Goal: Task Accomplishment & Management: Complete application form

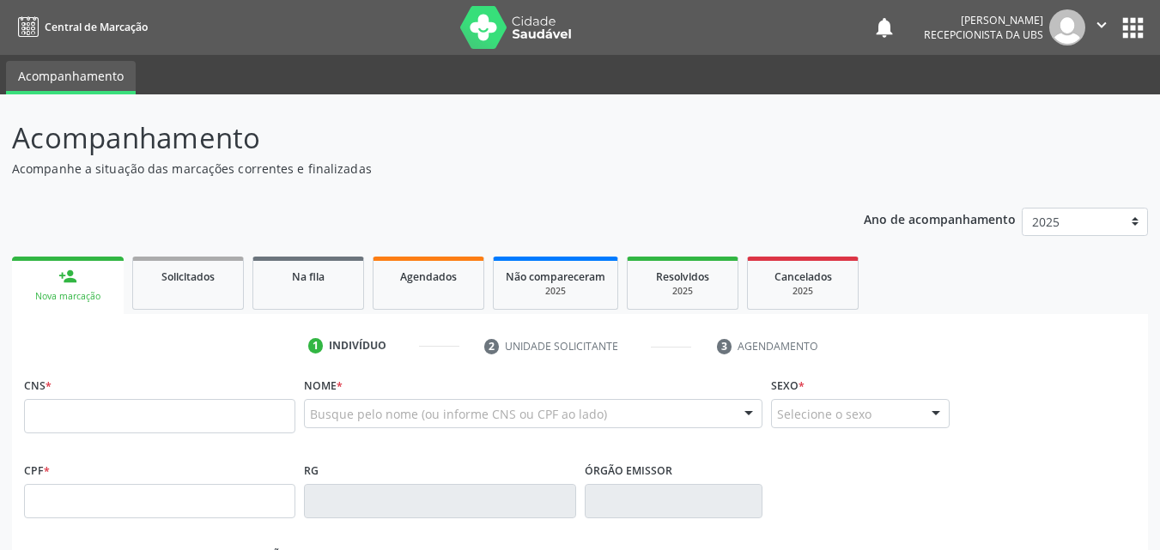
click at [286, 223] on div "Ano de acompanhamento 2025 2024 person_add Nova marcação Solicitados Na fila Ag…" at bounding box center [580, 558] width 1136 height 724
click at [152, 408] on input "text" at bounding box center [159, 416] width 271 height 34
click at [153, 409] on input "text" at bounding box center [159, 416] width 271 height 34
click at [154, 409] on input "text" at bounding box center [159, 416] width 271 height 34
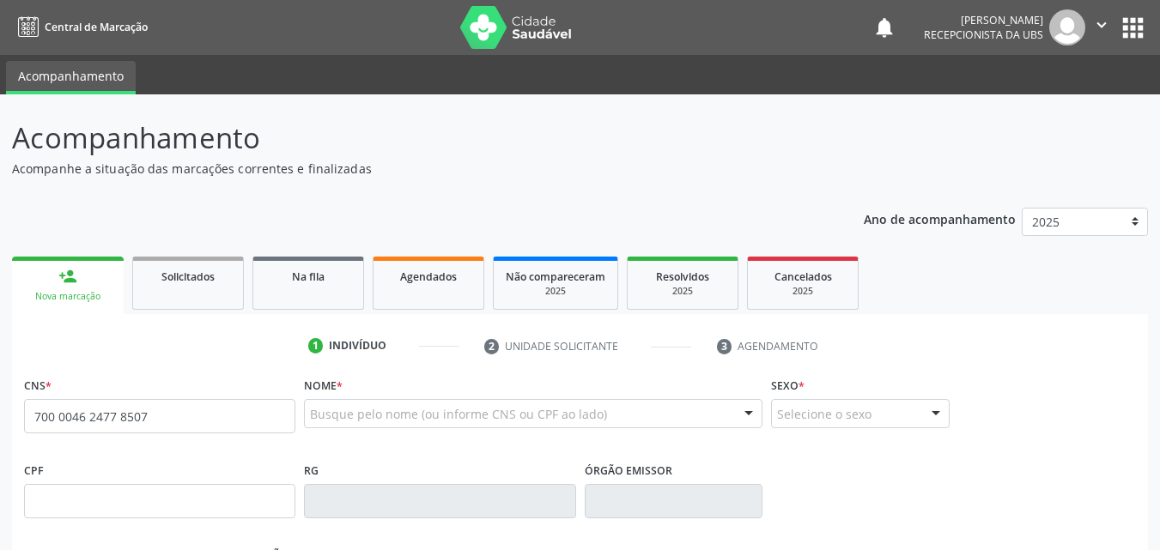
type input "700 0046 2477 8507"
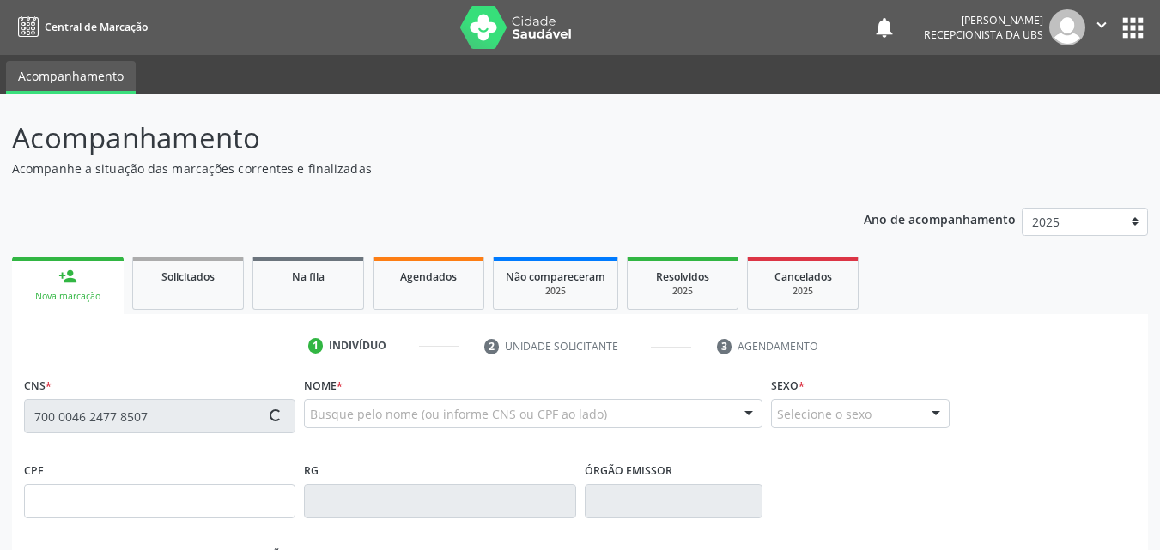
type input "155.928.004-28"
type input "1[DATE]"
type input "[PERSON_NAME]"
type input "[PHONE_NUMBER]"
type input "1444"
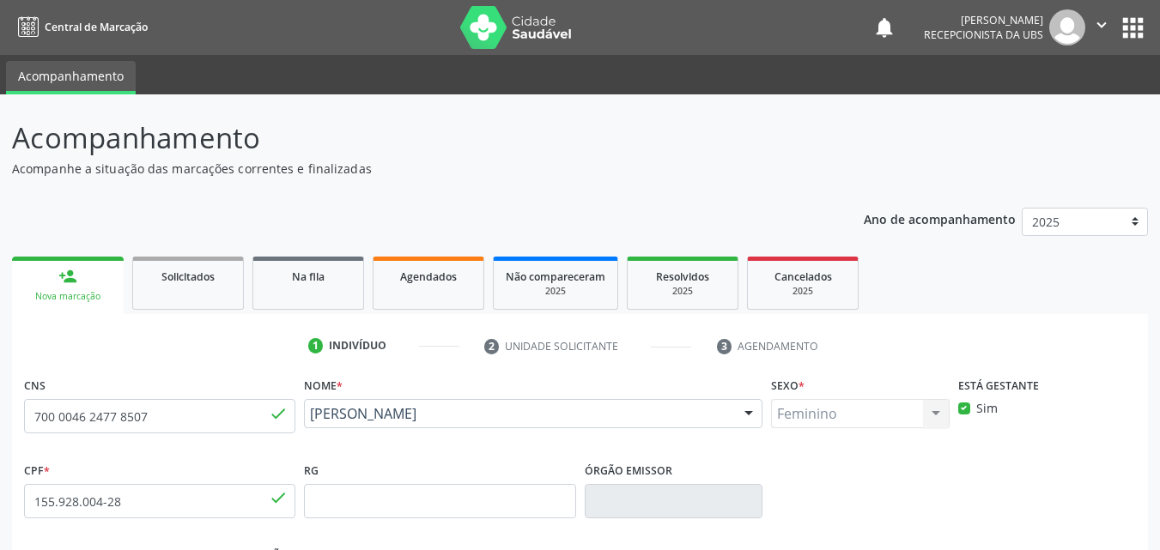
drag, startPoint x: 538, startPoint y: 437, endPoint x: 314, endPoint y: 422, distance: 223.7
click at [314, 422] on div "[PERSON_NAME] [PERSON_NAME] CNS: 700 0046 2477 8507 CPF: 155.928.004-28 Nascime…" at bounding box center [533, 419] width 459 height 41
copy span "[PERSON_NAME]"
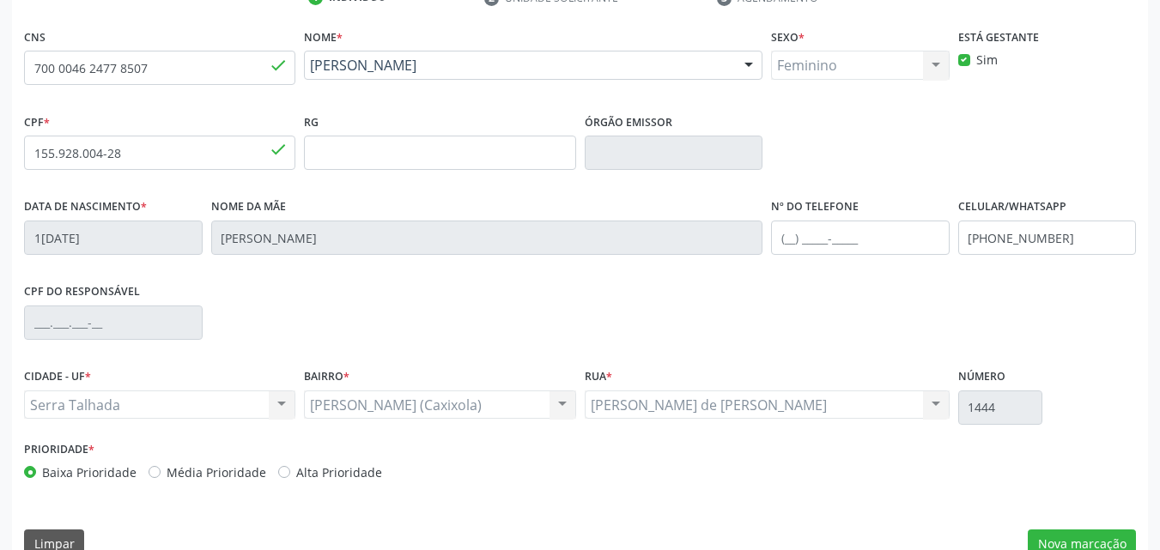
scroll to position [380, 0]
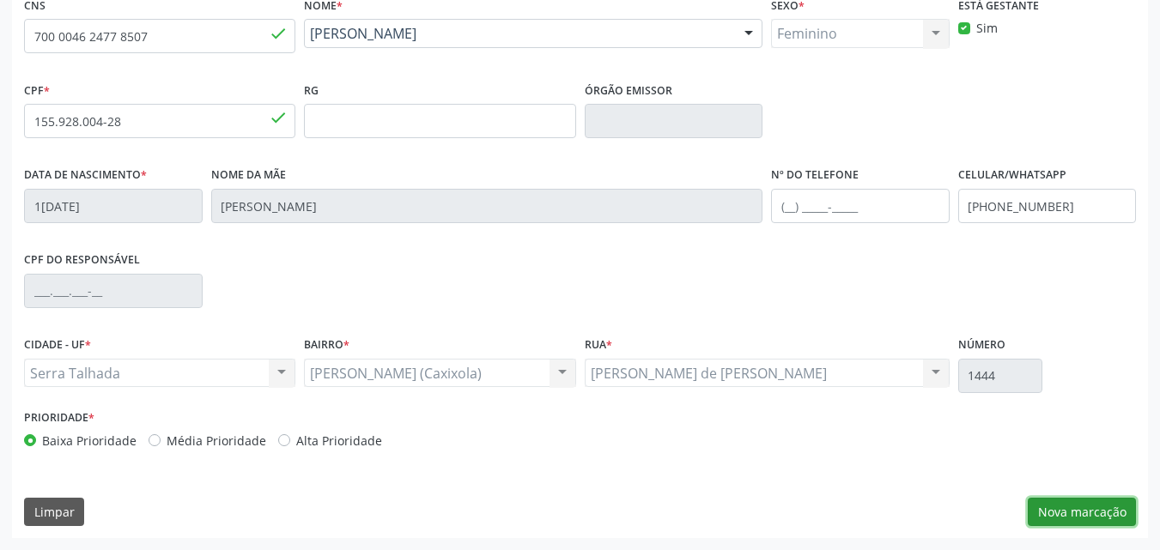
click at [1071, 511] on button "Nova marcação" at bounding box center [1082, 512] width 108 height 29
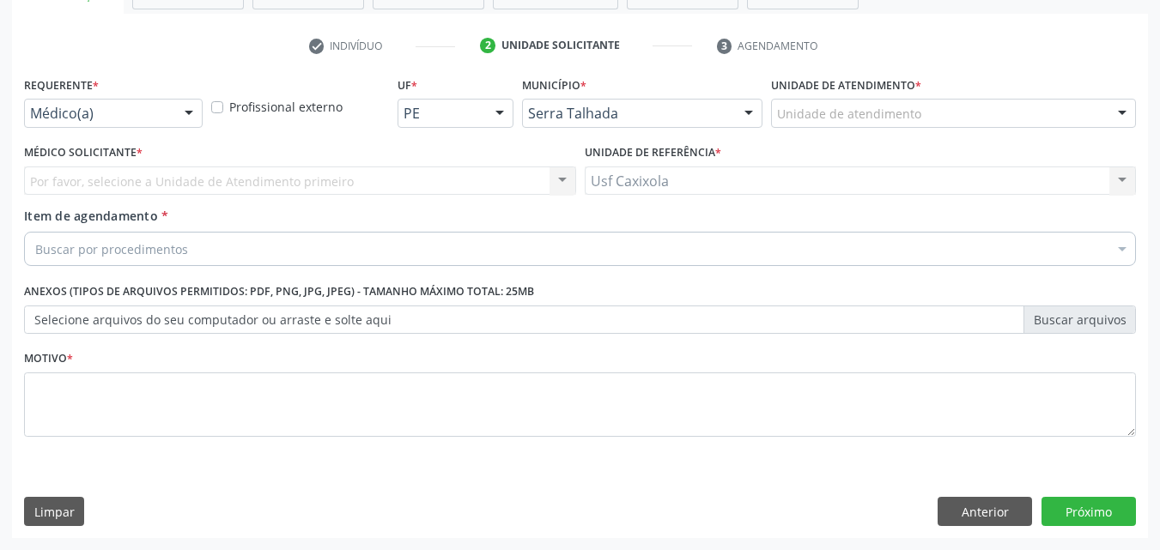
scroll to position [301, 0]
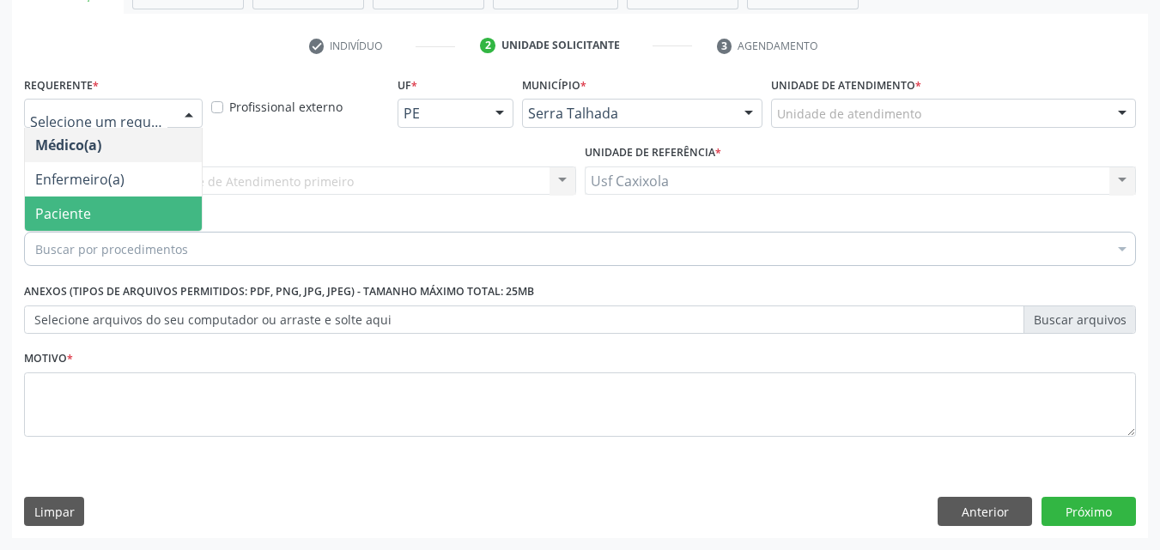
click at [170, 213] on span "Paciente" at bounding box center [113, 214] width 177 height 34
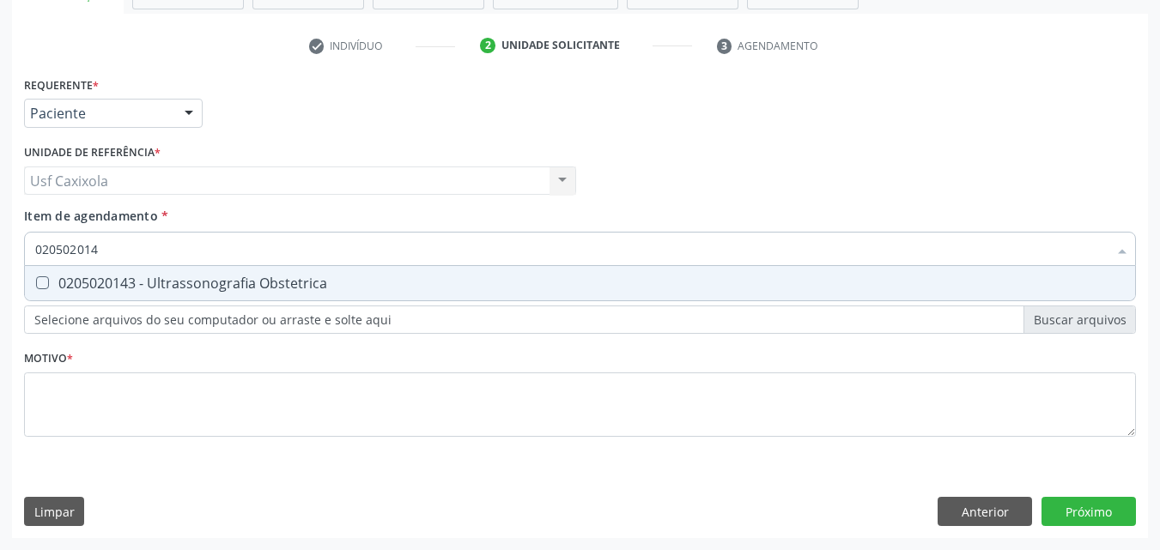
type input "0205020143"
click at [197, 286] on div "0205020143 - Ultrassonografia Obstetrica" at bounding box center [580, 283] width 1090 height 14
checkbox Obstetrica "true"
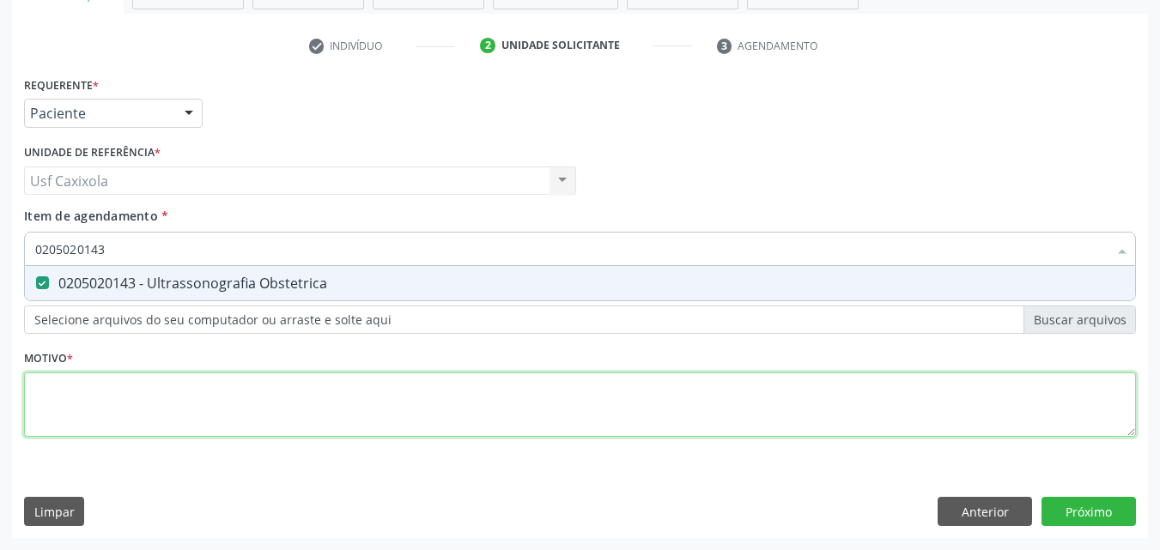
click at [286, 421] on div "Requerente * Paciente Médico(a) Enfermeiro(a) Paciente Nenhum resultado encontr…" at bounding box center [580, 266] width 1112 height 389
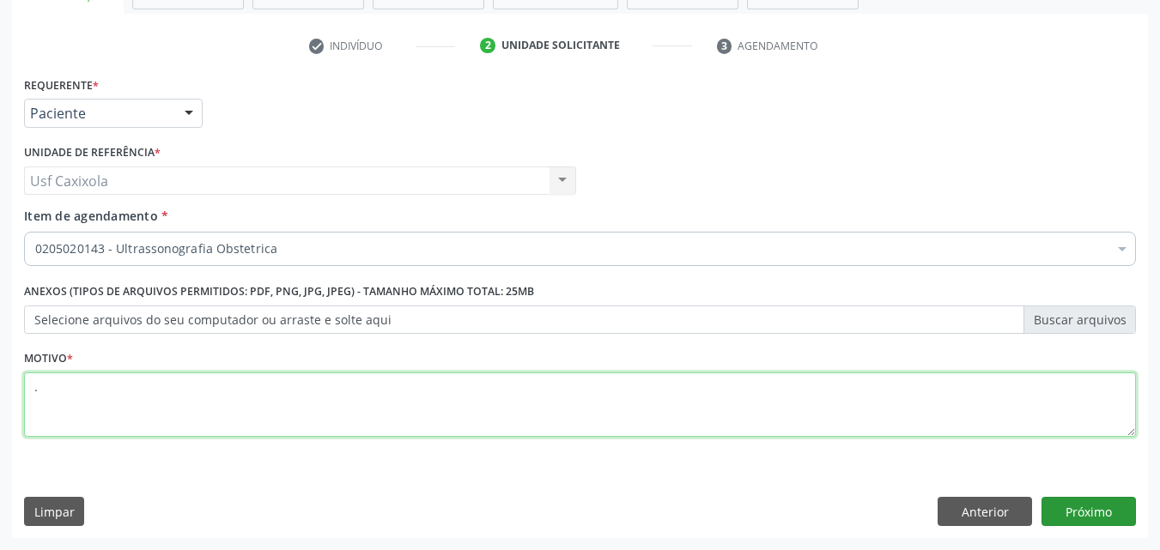
type textarea "."
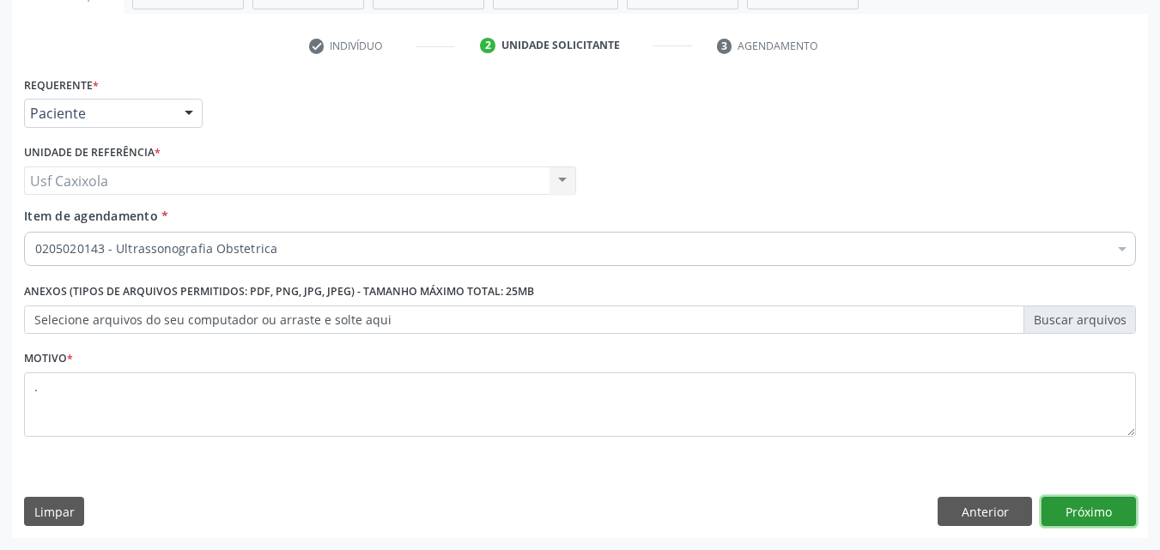
click at [1091, 513] on button "Próximo" at bounding box center [1089, 511] width 94 height 29
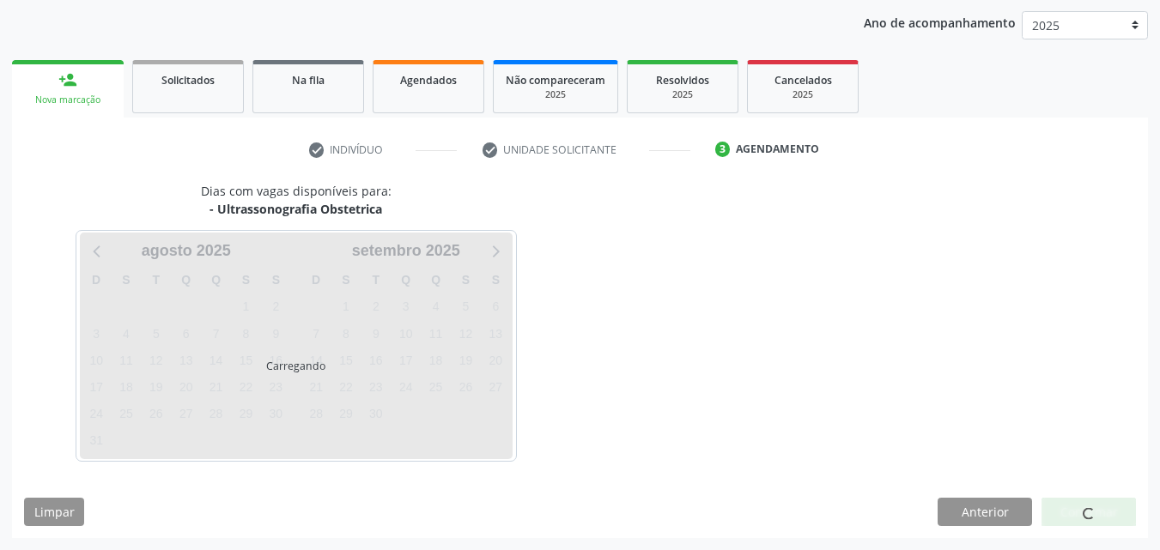
scroll to position [197, 0]
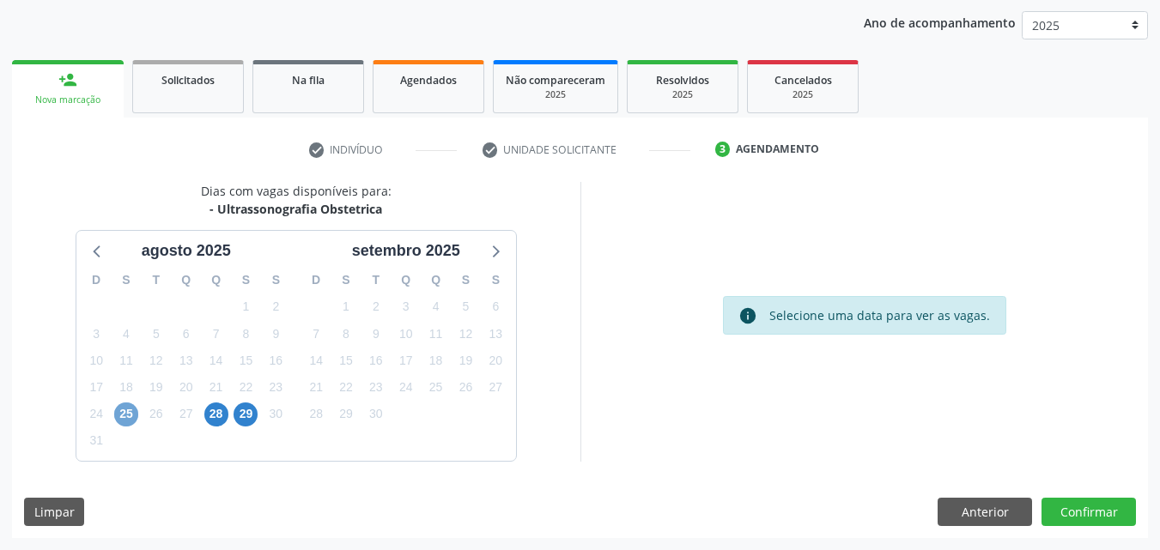
click at [125, 417] on span "25" at bounding box center [126, 415] width 24 height 24
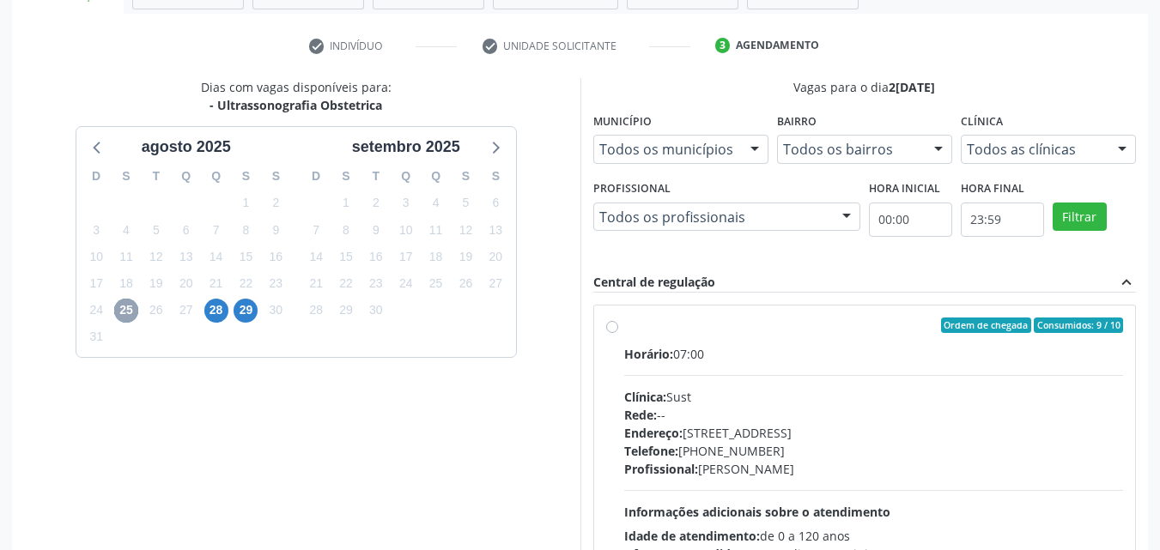
scroll to position [368, 0]
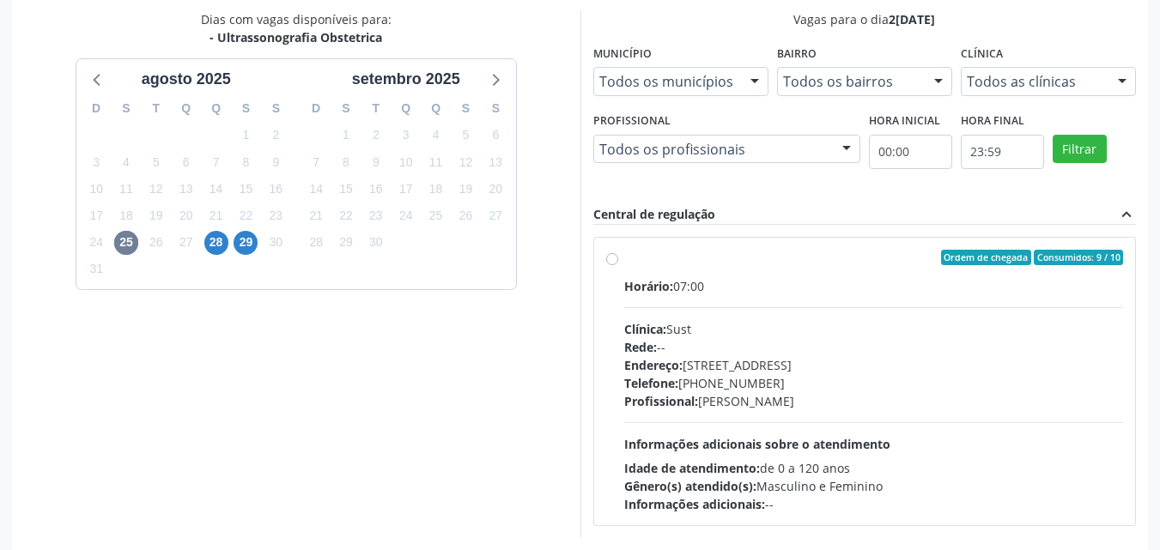
click at [624, 258] on label "Ordem de chegada Consumidos: 9 / 10 Horário: 07:00 Clínica: Sust Rede: -- Ender…" at bounding box center [874, 382] width 500 height 264
click at [614, 258] on input "Ordem de chegada Consumidos: 9 / 10 Horário: 07:00 Clínica: Sust Rede: -- Ender…" at bounding box center [612, 257] width 12 height 15
radio input "true"
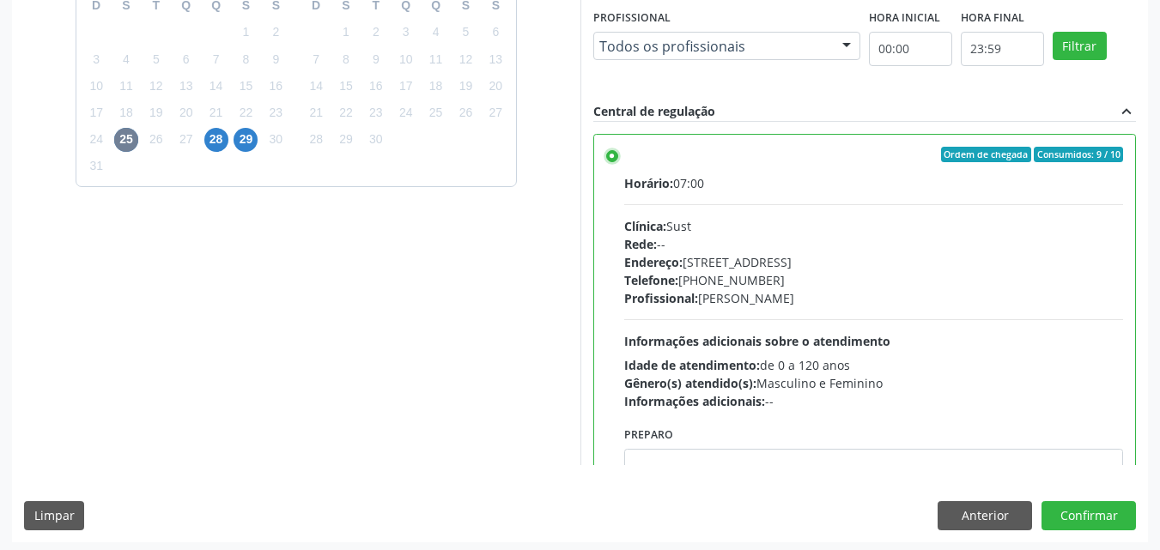
scroll to position [476, 0]
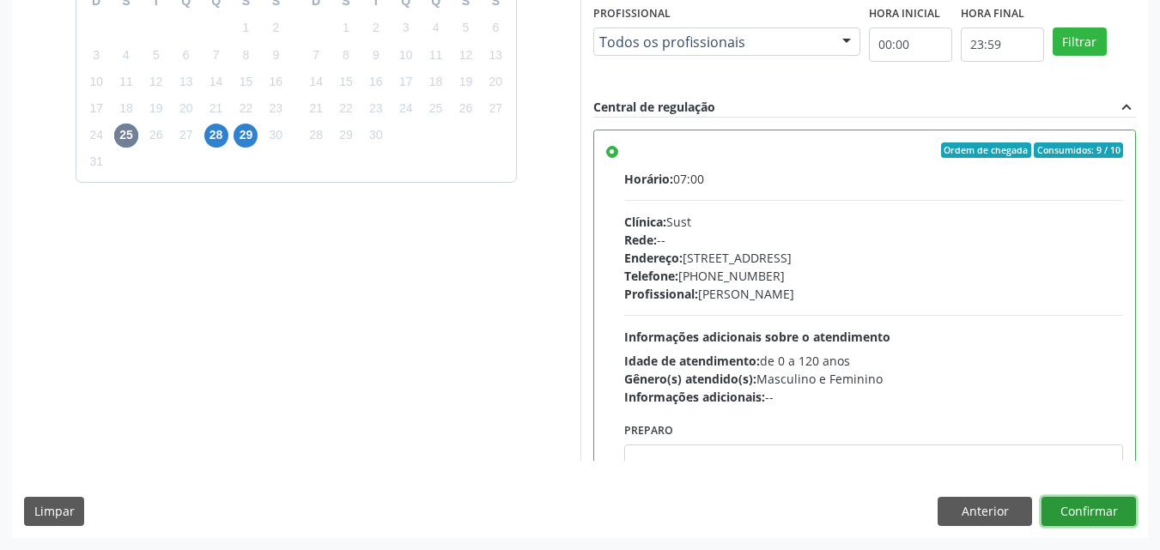
click at [1090, 506] on button "Confirmar" at bounding box center [1089, 511] width 94 height 29
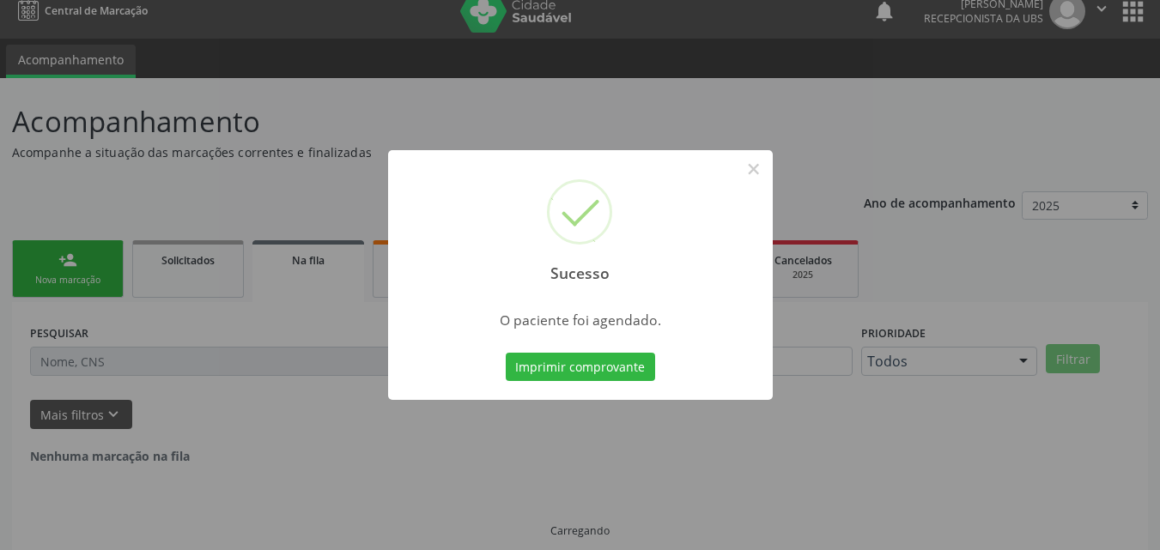
scroll to position [0, 0]
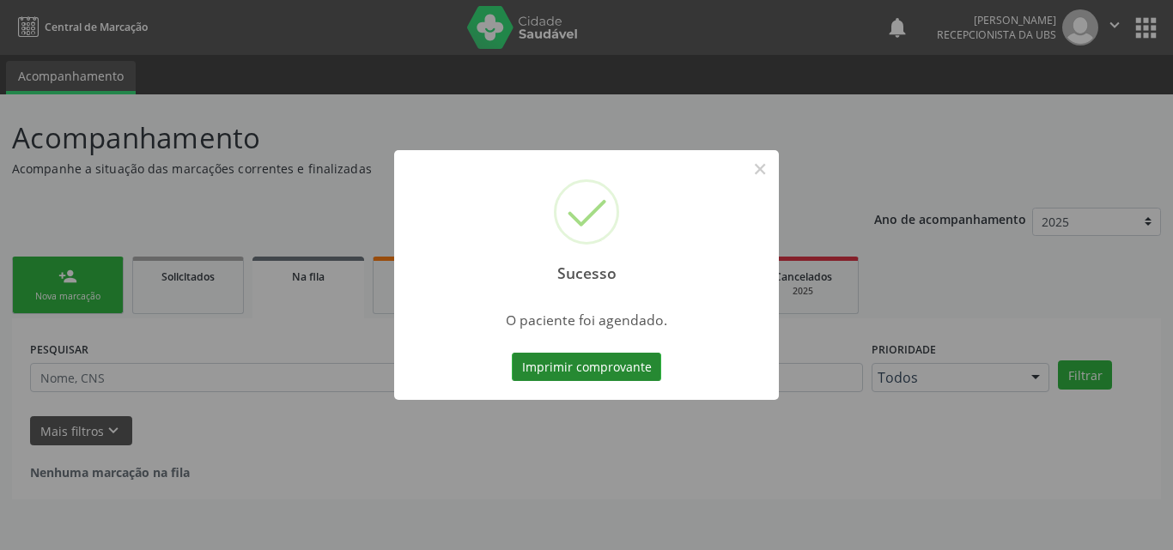
click at [559, 365] on button "Imprimir comprovante" at bounding box center [586, 367] width 149 height 29
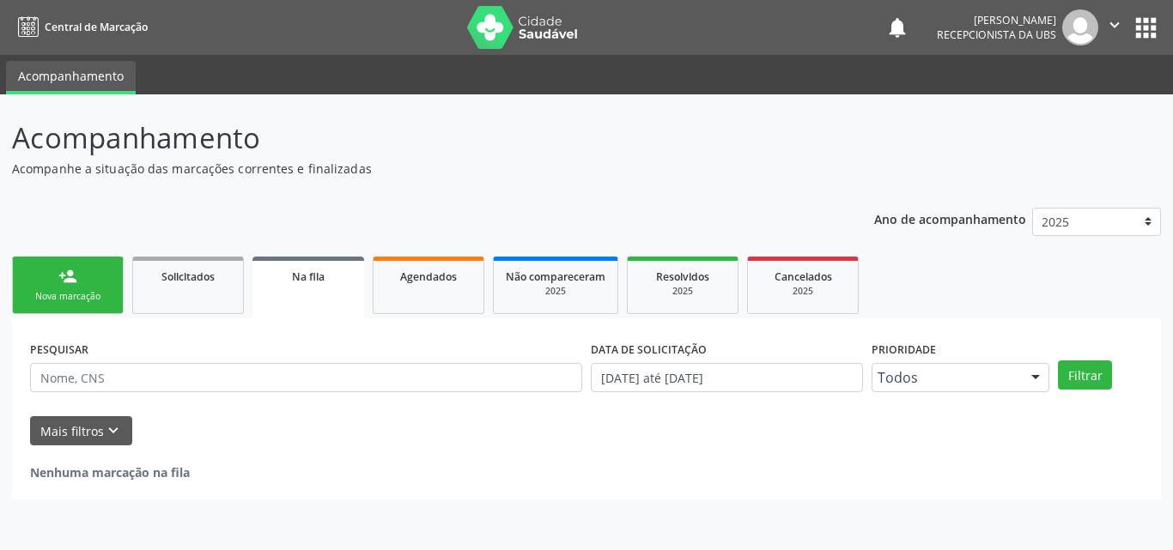
click at [88, 300] on div "Nova marcação" at bounding box center [68, 296] width 86 height 13
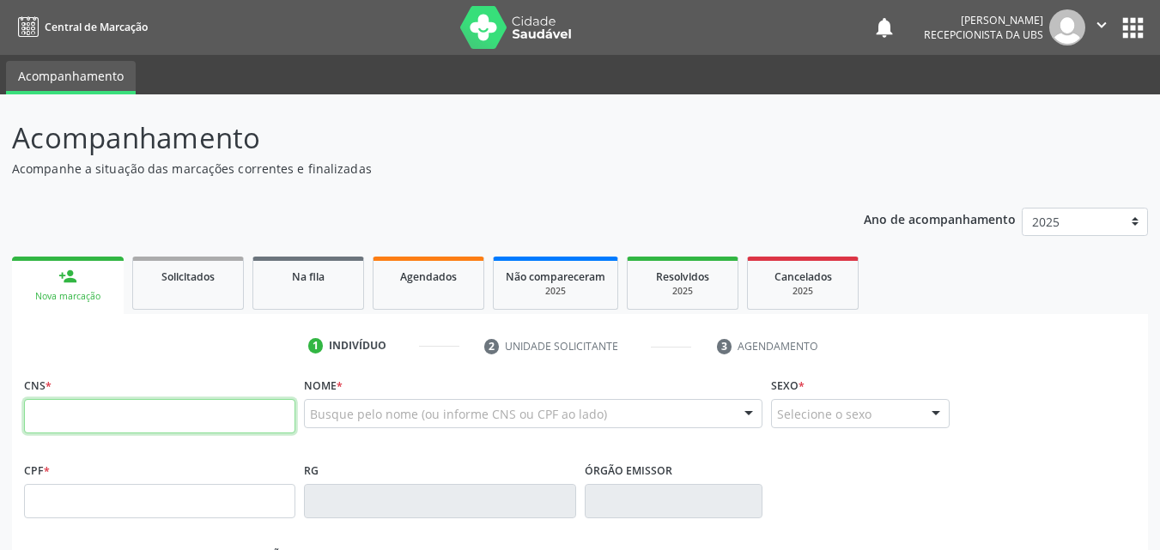
click at [131, 424] on input "text" at bounding box center [159, 416] width 271 height 34
type input "704 0093 2741 5164"
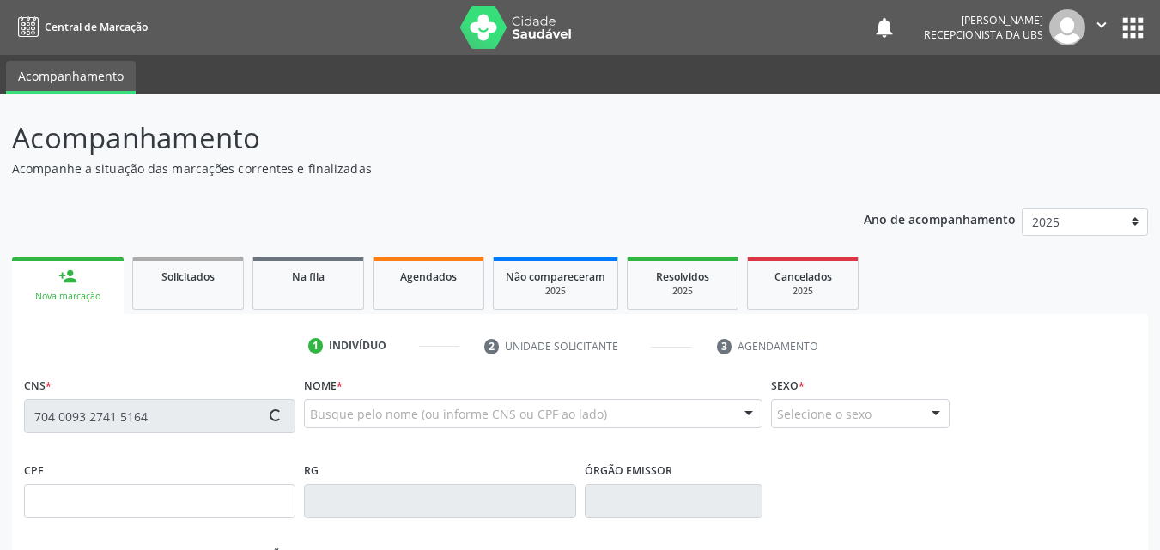
type input "010.615.634-99"
type input "[DATE]"
type input "Valdeci [PERSON_NAME]"
type input "[PHONE_NUMBER]"
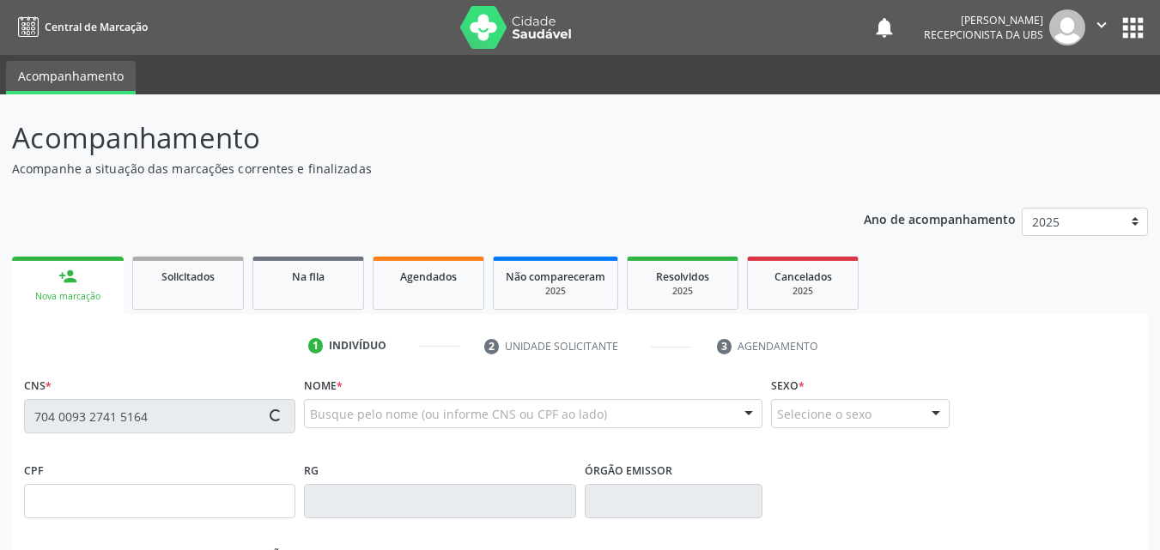
type input "1481"
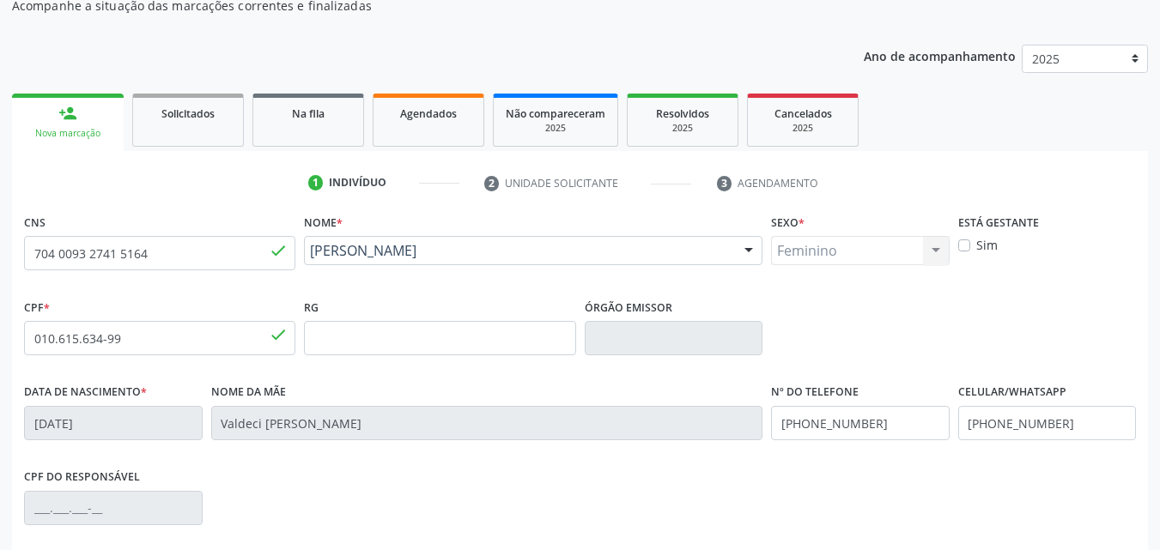
scroll to position [172, 0]
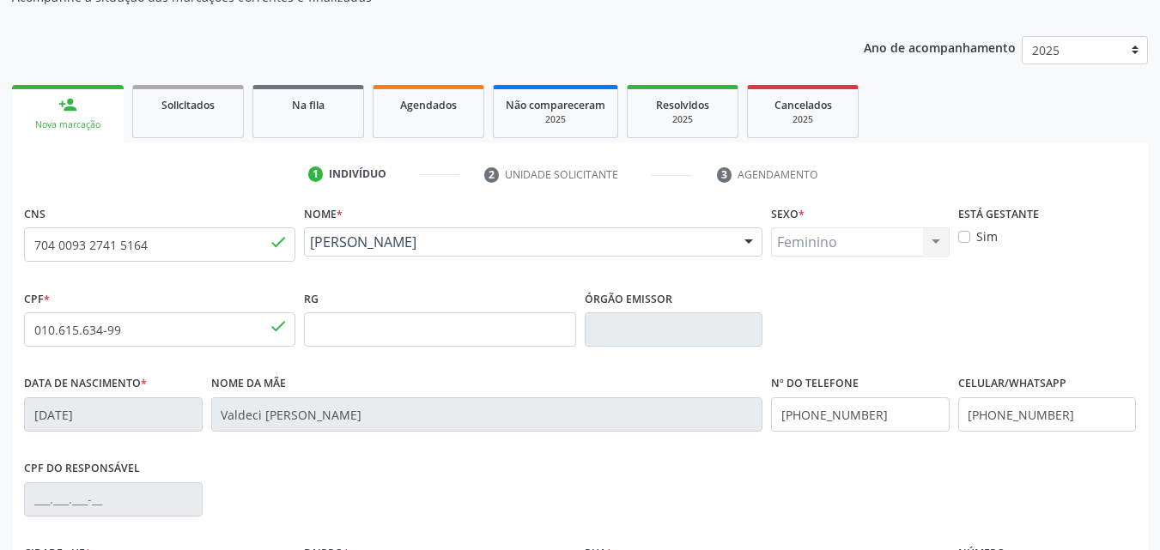
drag, startPoint x: 474, startPoint y: 265, endPoint x: 302, endPoint y: 265, distance: 171.7
click at [302, 265] on div "Nome * [PERSON_NAME] [PERSON_NAME] CNS: 704 0093 2741 5164 CPF: 010.615.634-99 …" at bounding box center [533, 243] width 467 height 85
copy span "[PERSON_NAME]"
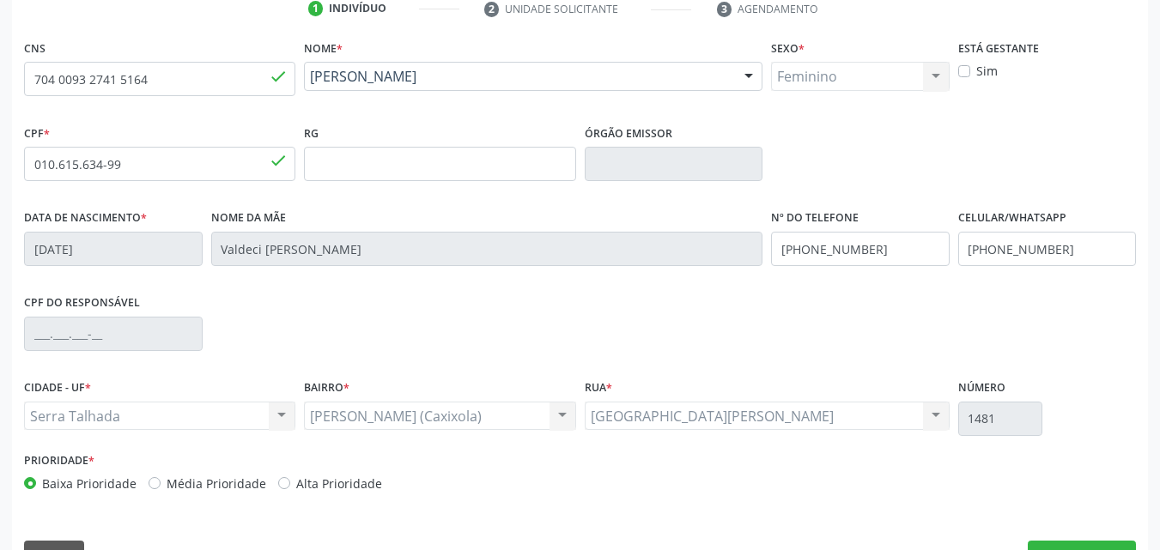
scroll to position [380, 0]
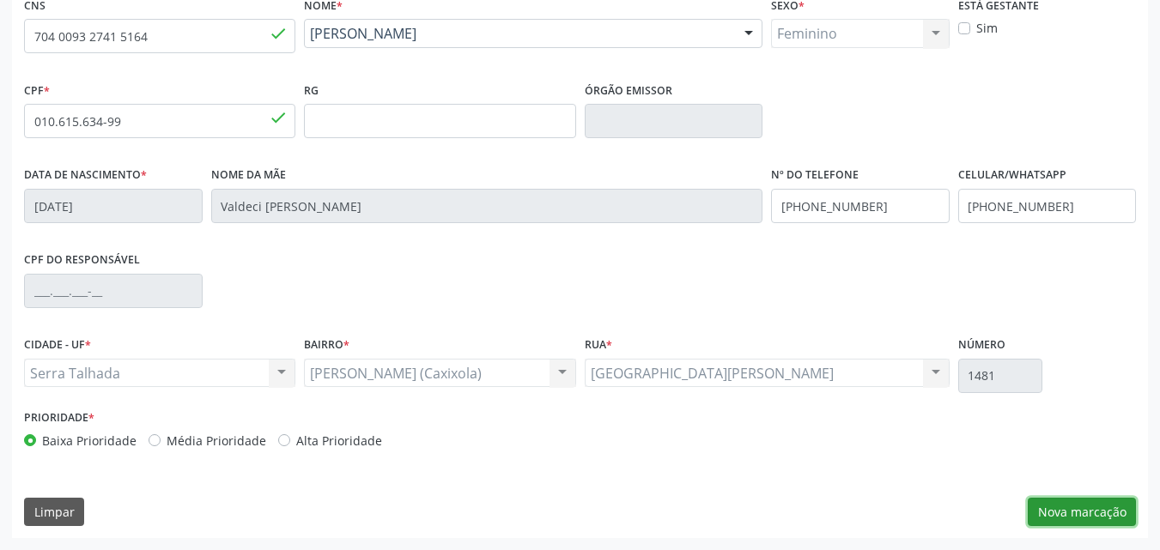
click at [1092, 511] on button "Nova marcação" at bounding box center [1082, 512] width 108 height 29
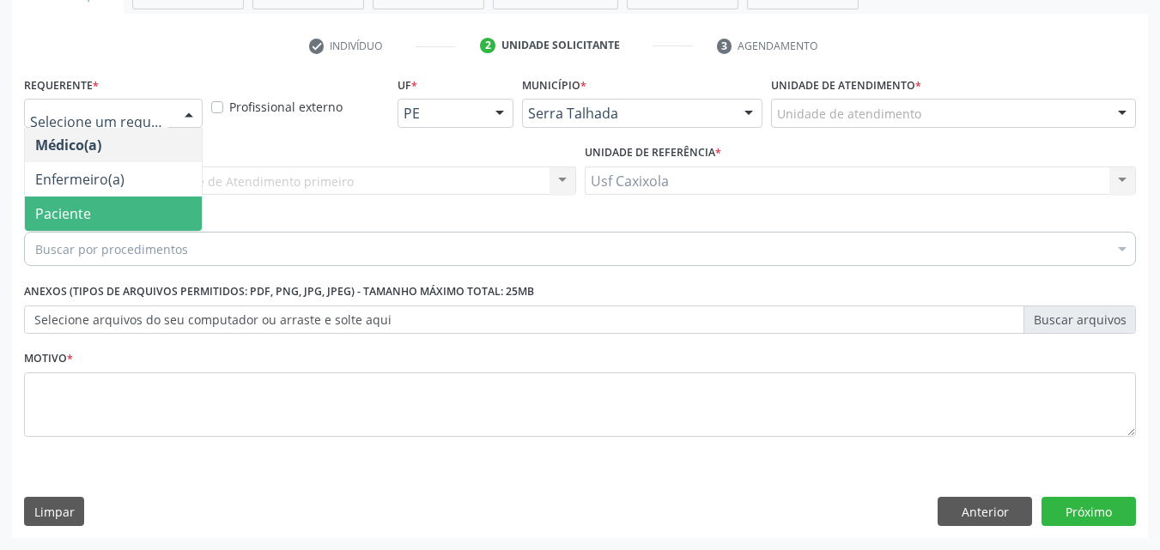
click at [125, 206] on span "Paciente" at bounding box center [113, 214] width 177 height 34
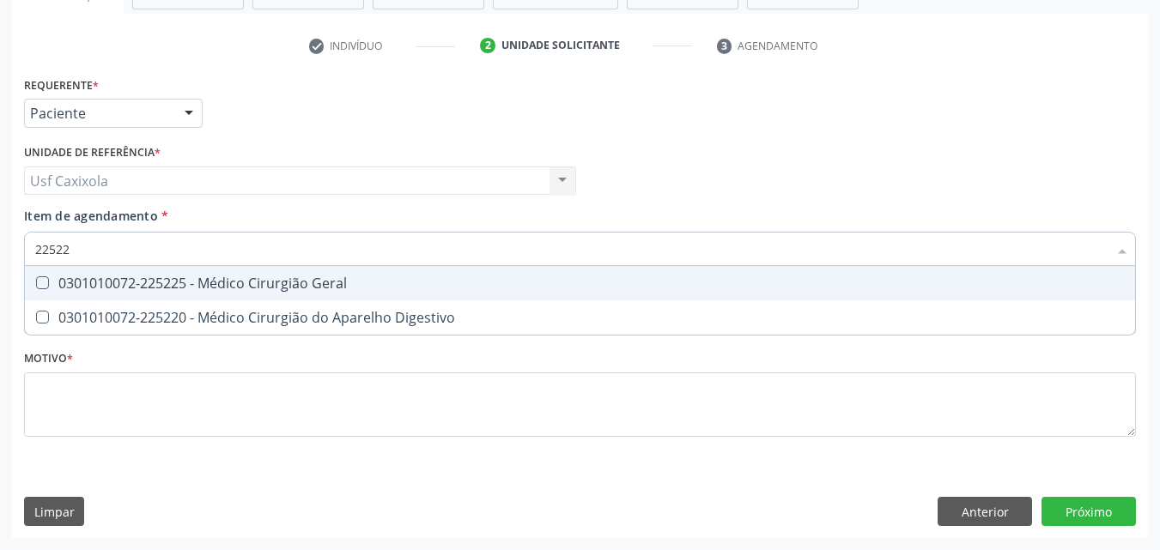
type input "225225"
click at [266, 290] on div "0301010072-225225 - Médico Cirurgião Geral" at bounding box center [580, 283] width 1090 height 14
checkbox Geral "true"
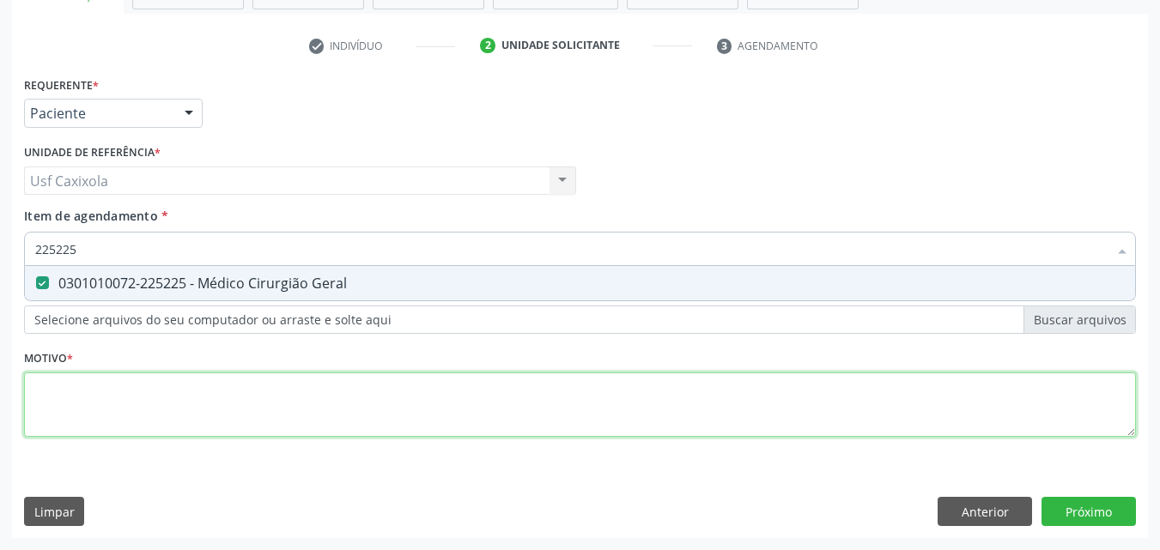
click at [275, 381] on div "Requerente * Paciente Médico(a) Enfermeiro(a) Paciente Nenhum resultado encontr…" at bounding box center [580, 266] width 1112 height 389
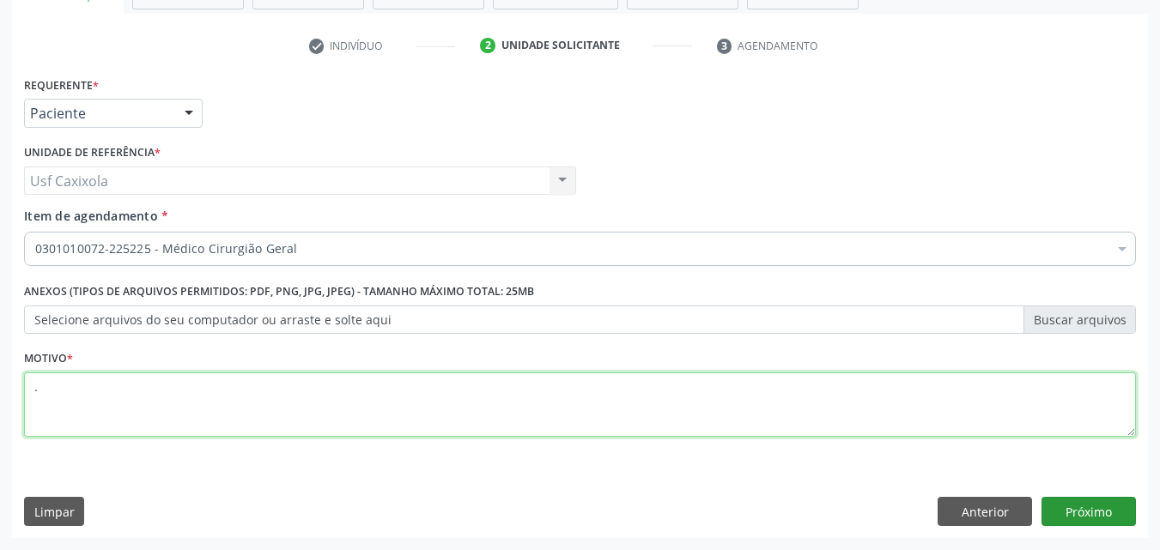
type textarea "."
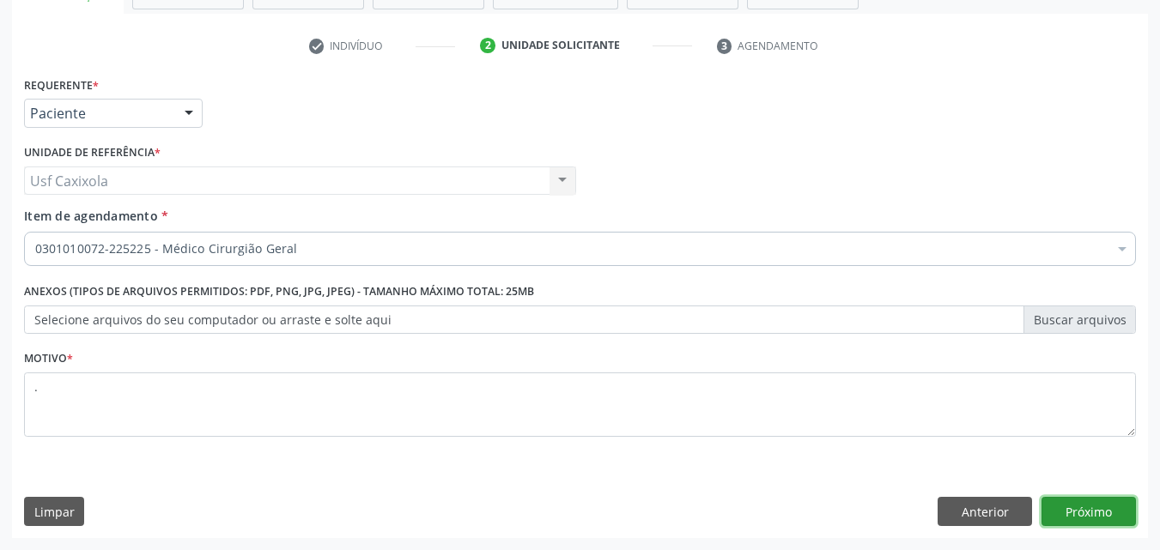
click at [1092, 509] on button "Próximo" at bounding box center [1089, 511] width 94 height 29
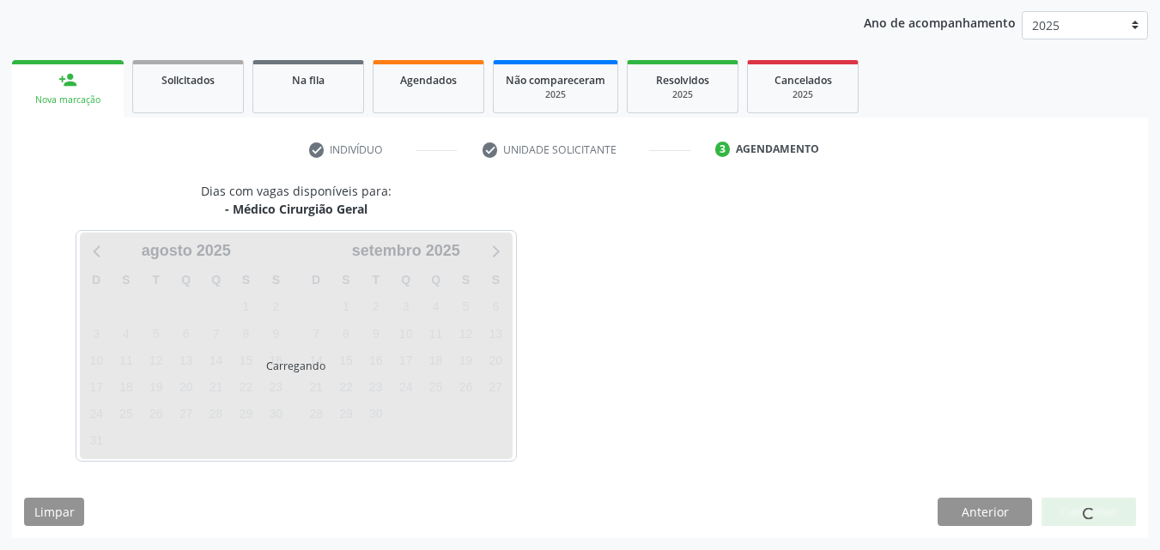
scroll to position [197, 0]
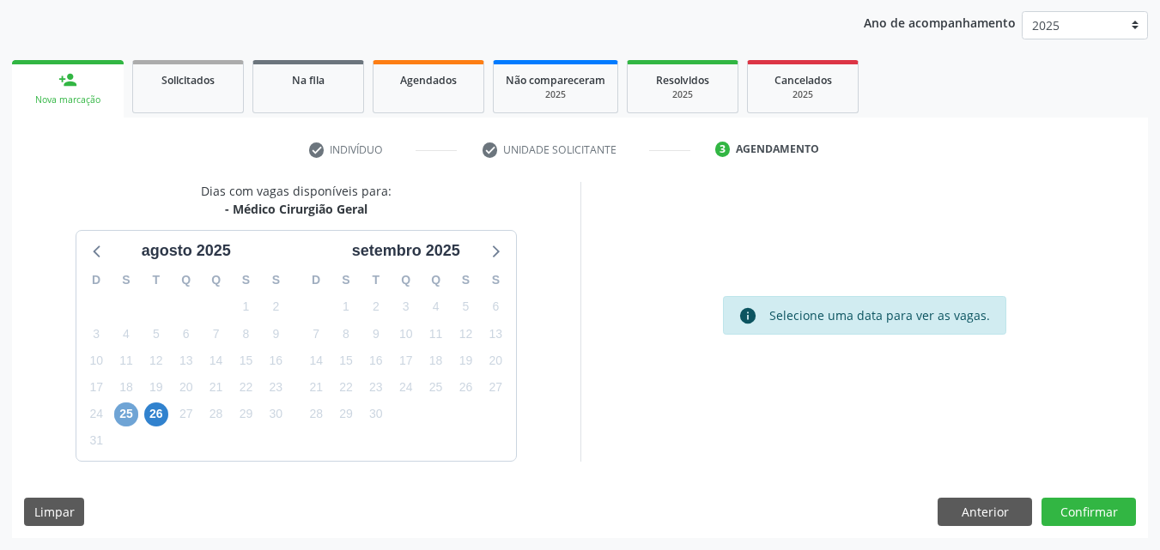
click at [129, 418] on span "25" at bounding box center [126, 415] width 24 height 24
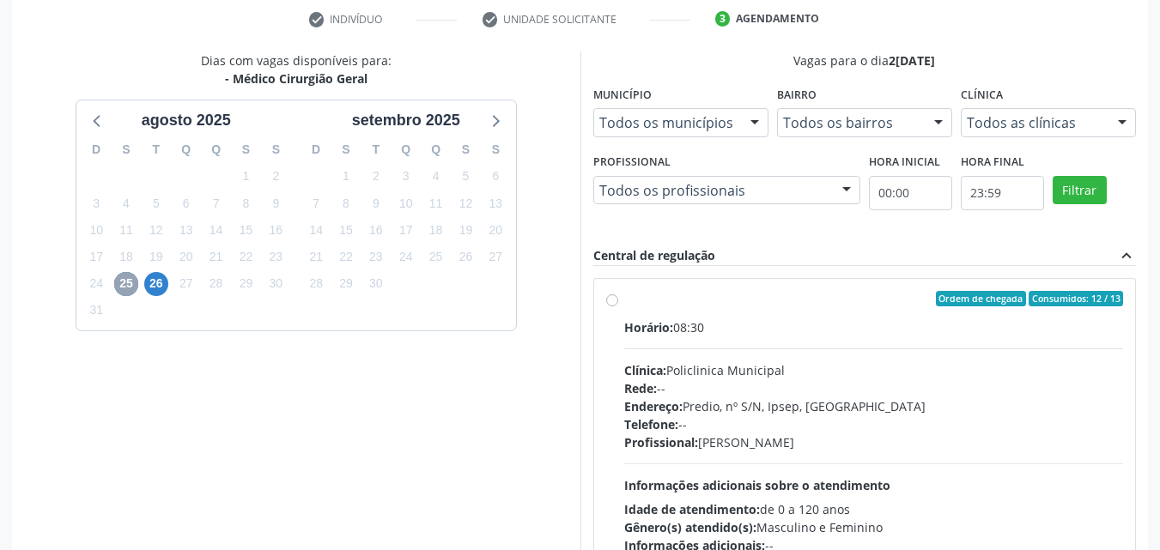
scroll to position [368, 0]
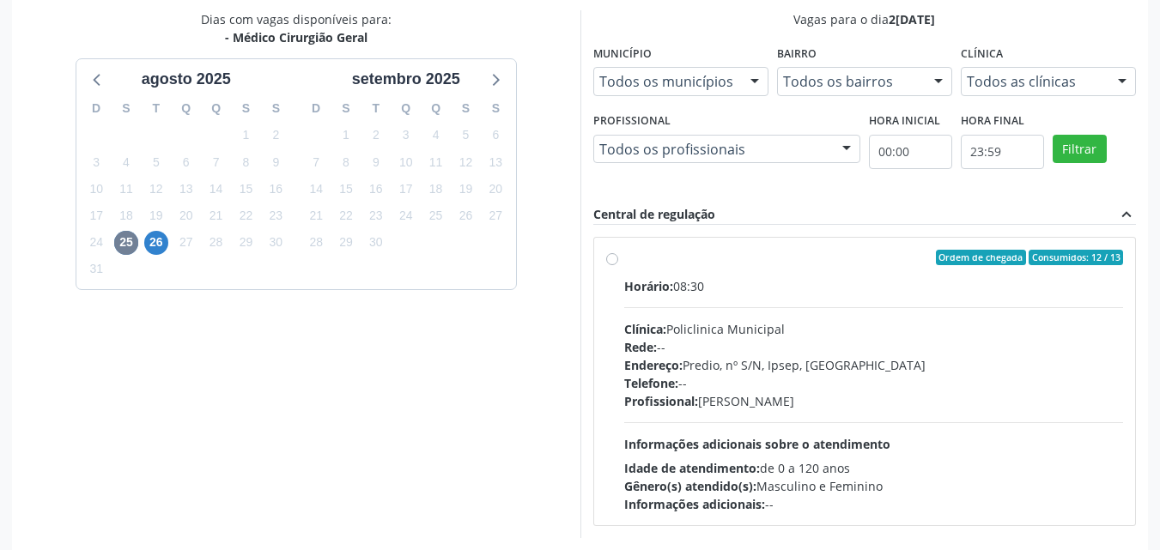
click at [635, 264] on div "Ordem de chegada Consumidos: 12 / 13" at bounding box center [874, 257] width 500 height 15
click at [618, 264] on input "Ordem de chegada Consumidos: 12 / 13 Horário: 08:30 Clínica: Policlinica Munici…" at bounding box center [612, 257] width 12 height 15
radio input "true"
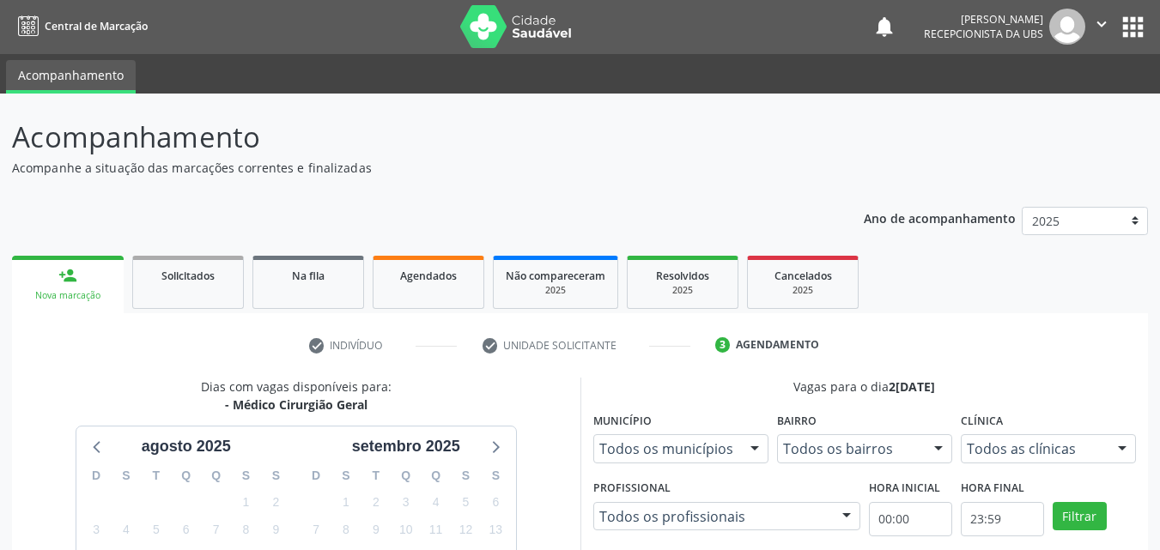
scroll to position [0, 0]
click at [191, 296] on link "Solicitados" at bounding box center [188, 283] width 112 height 53
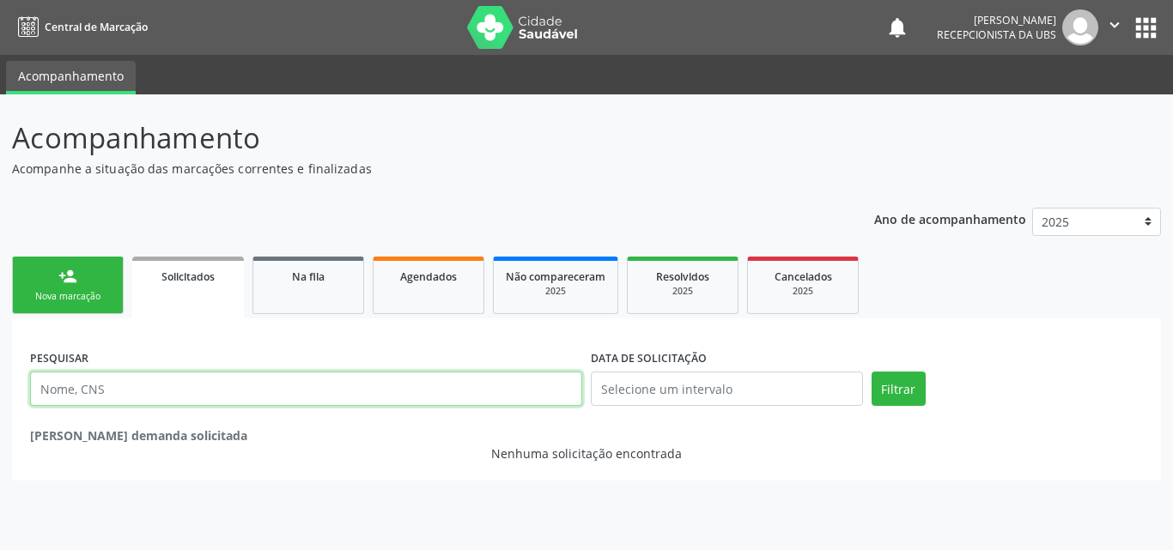
click at [228, 390] on input "text" at bounding box center [306, 389] width 552 height 34
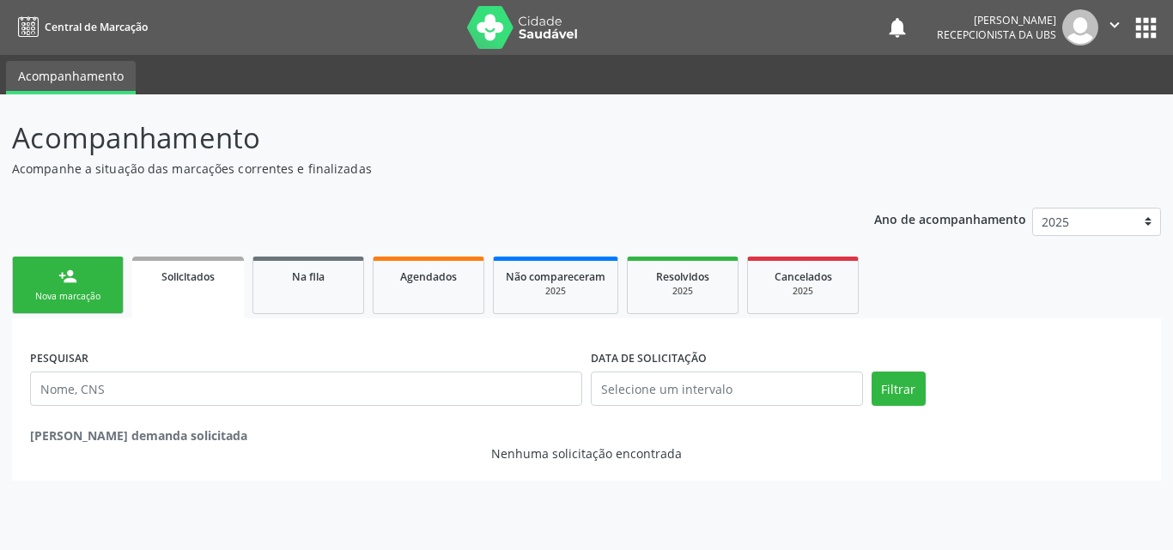
click at [92, 309] on link "person_add Nova marcação" at bounding box center [68, 286] width 112 height 58
click at [91, 283] on link "person_add Nova marcação" at bounding box center [68, 286] width 112 height 58
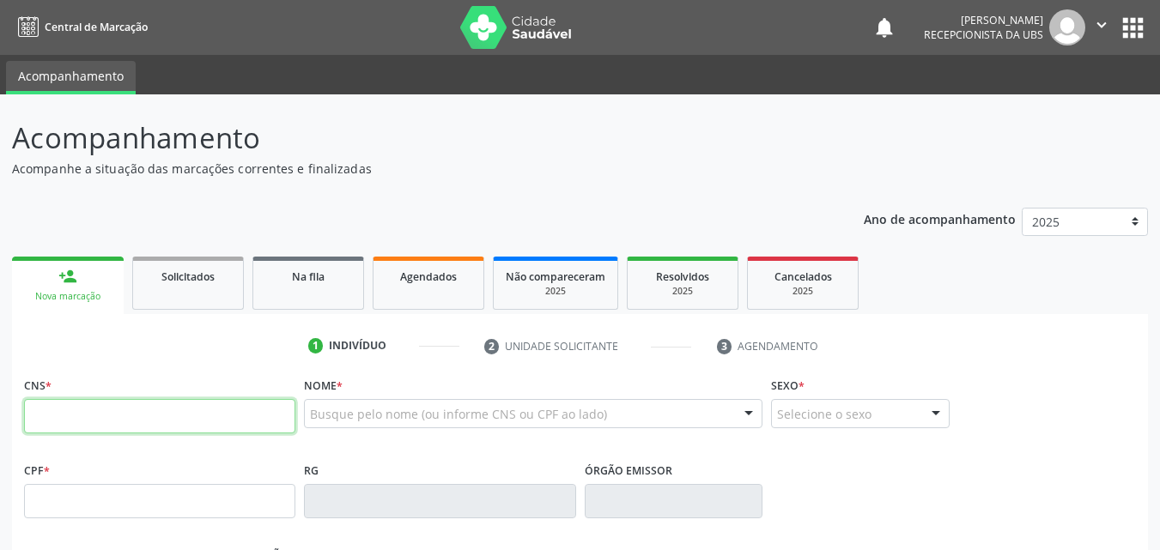
click at [137, 411] on input "text" at bounding box center [159, 416] width 271 height 34
type input "703 4092 1834 0110"
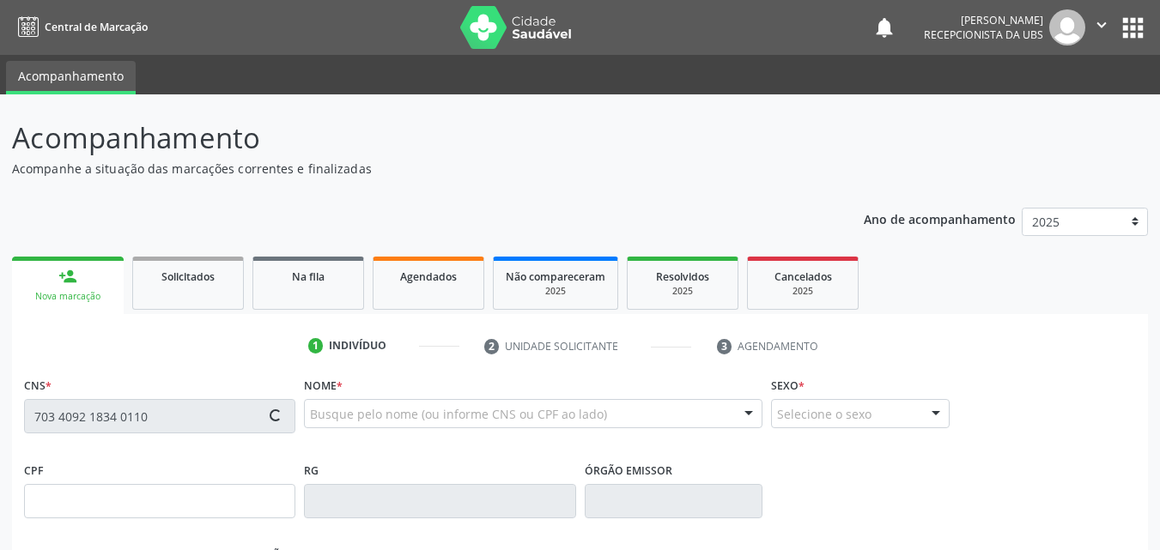
type input "117.106.294-01"
type input "2[DATE]"
type input "[PERSON_NAME]"
type input "[PHONE_NUMBER]"
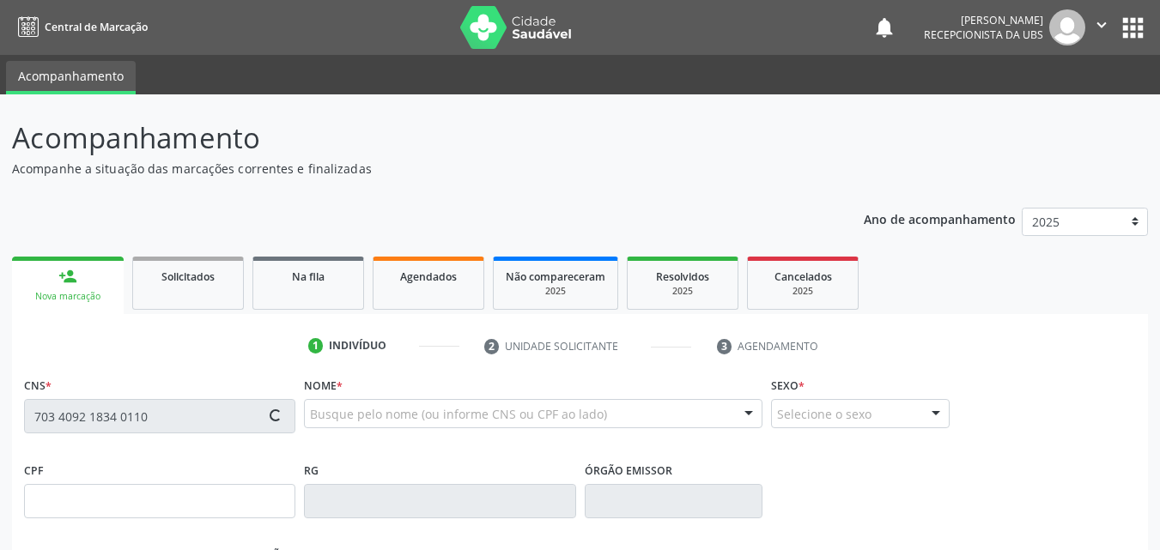
type input "196"
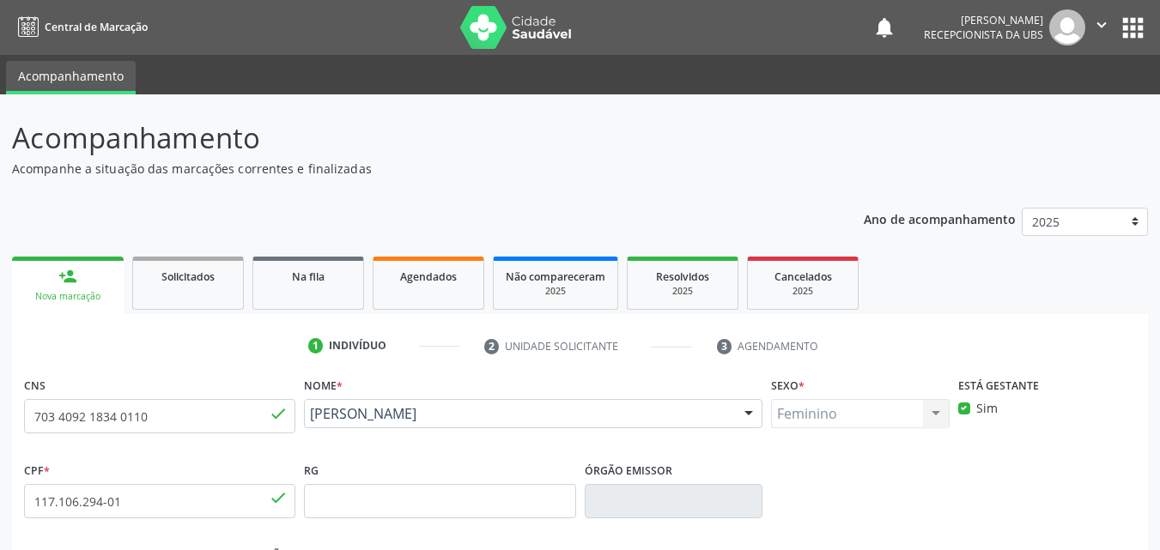
drag, startPoint x: 525, startPoint y: 436, endPoint x: 307, endPoint y: 428, distance: 217.4
click at [307, 428] on div "[PERSON_NAME] [PERSON_NAME] CNS: 703 4092 1834 0110 CPF: 117.106.294-01 Nascime…" at bounding box center [533, 419] width 459 height 41
copy span "[PERSON_NAME]"
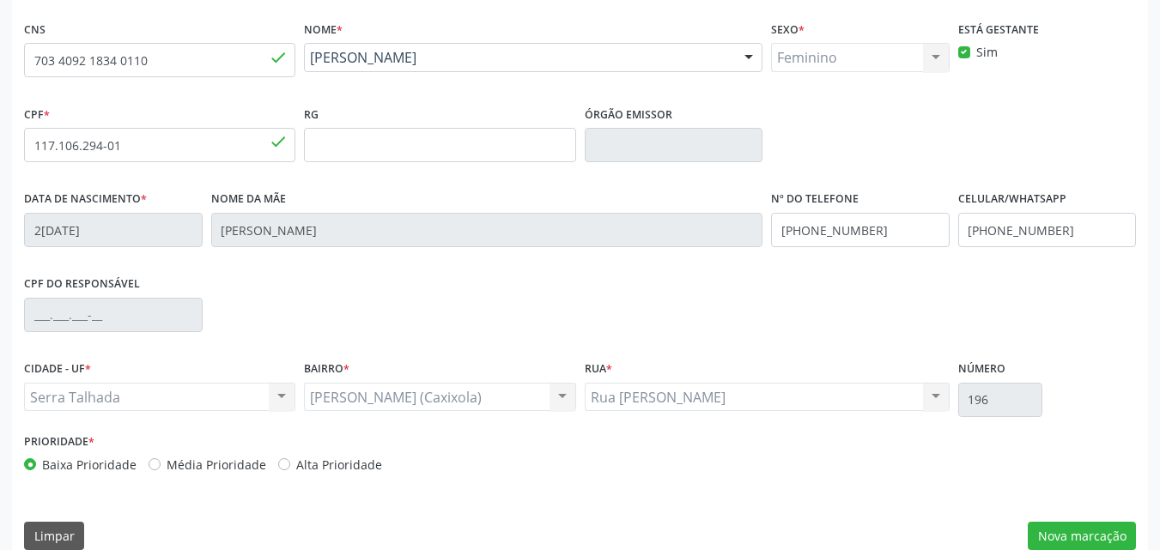
scroll to position [380, 0]
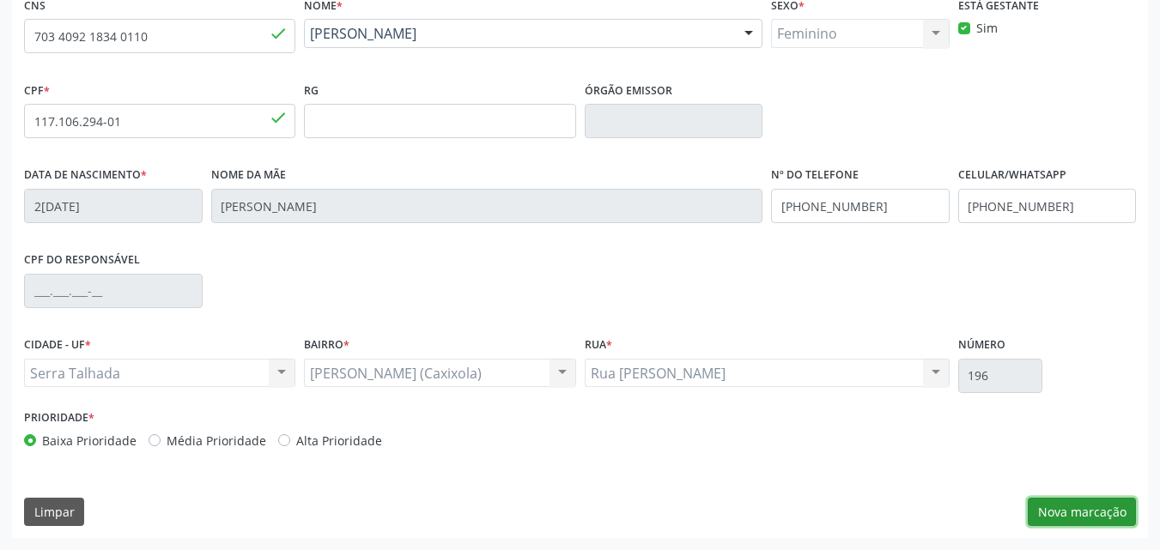
click at [1077, 513] on button "Nova marcação" at bounding box center [1082, 512] width 108 height 29
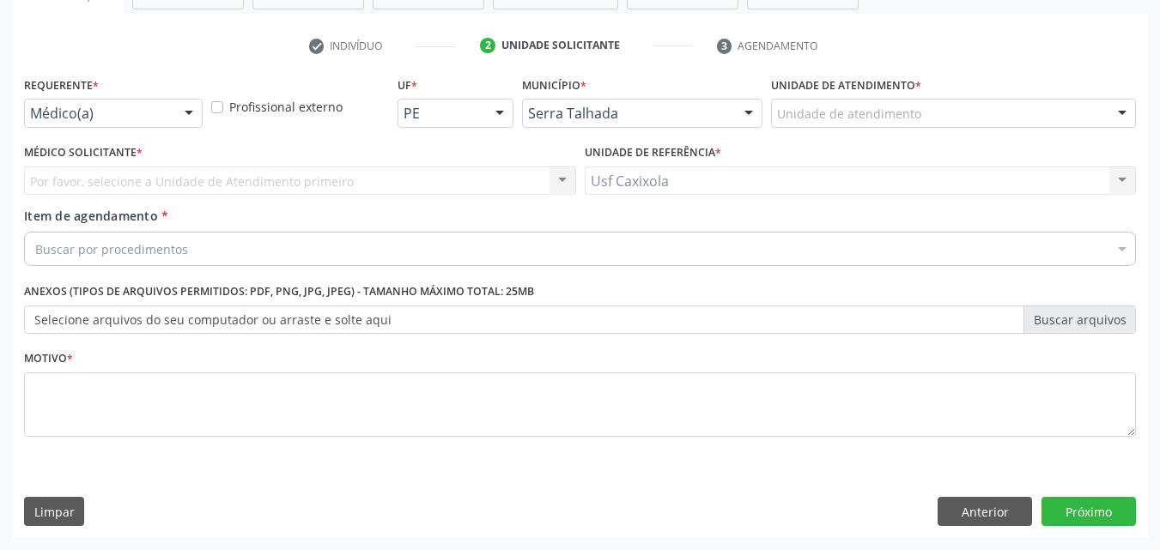
scroll to position [301, 0]
click at [194, 114] on div at bounding box center [189, 114] width 26 height 29
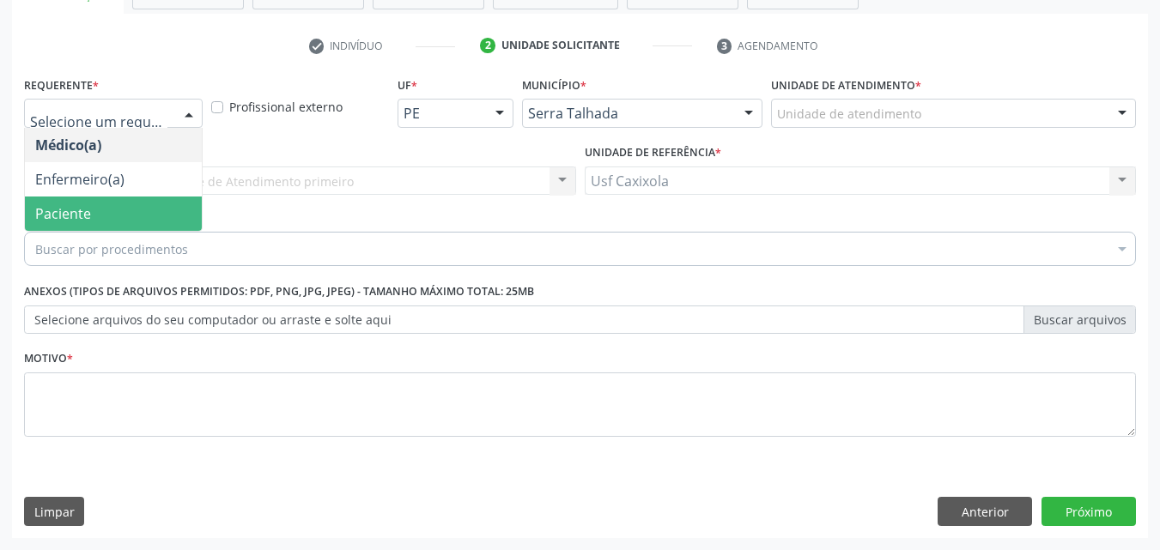
click at [170, 203] on span "Paciente" at bounding box center [113, 214] width 177 height 34
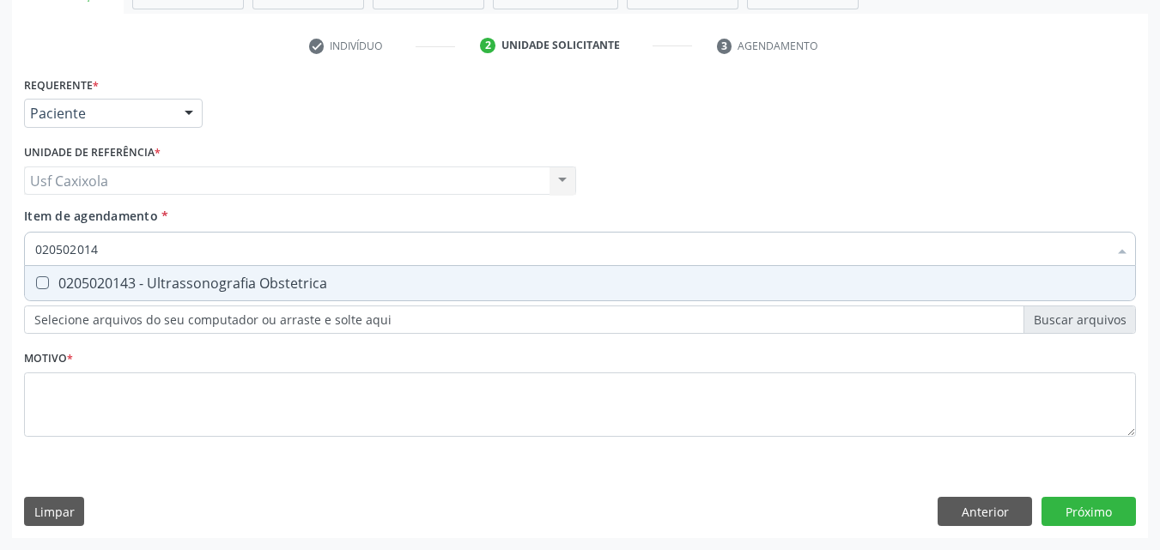
type input "0205020143"
click at [187, 285] on div "0205020143 - Ultrassonografia Obstetrica" at bounding box center [580, 283] width 1090 height 14
checkbox Obstetrica "true"
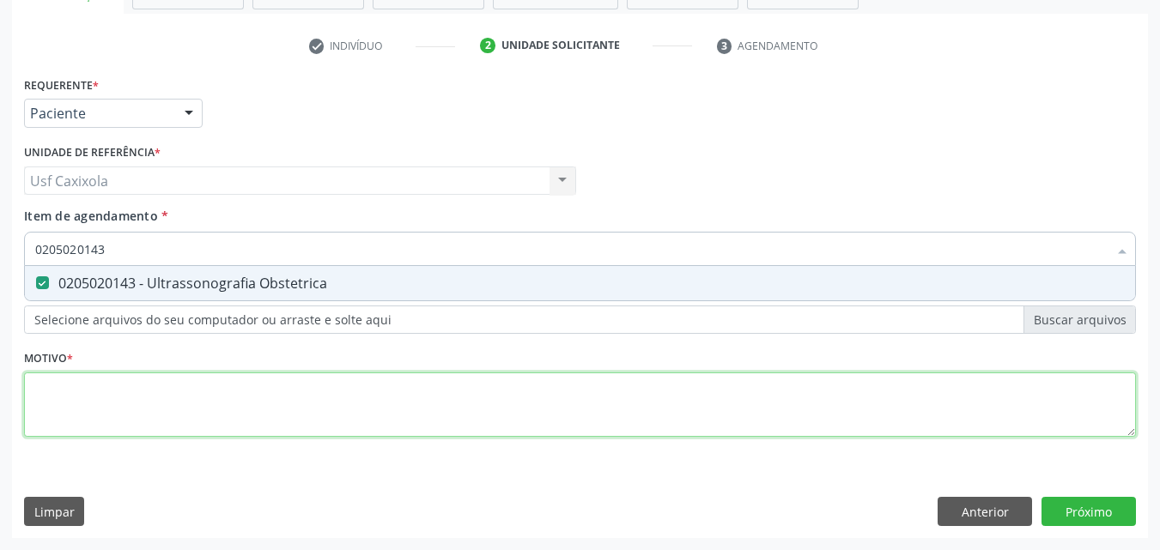
click at [190, 386] on div "Requerente * Paciente Médico(a) Enfermeiro(a) Paciente Nenhum resultado encontr…" at bounding box center [580, 266] width 1112 height 389
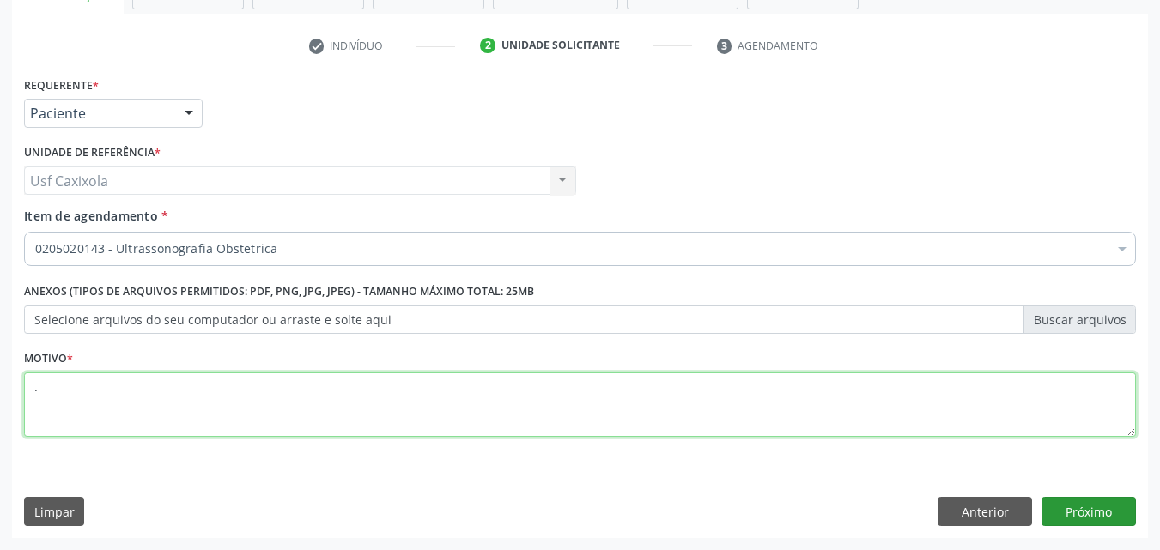
type textarea "."
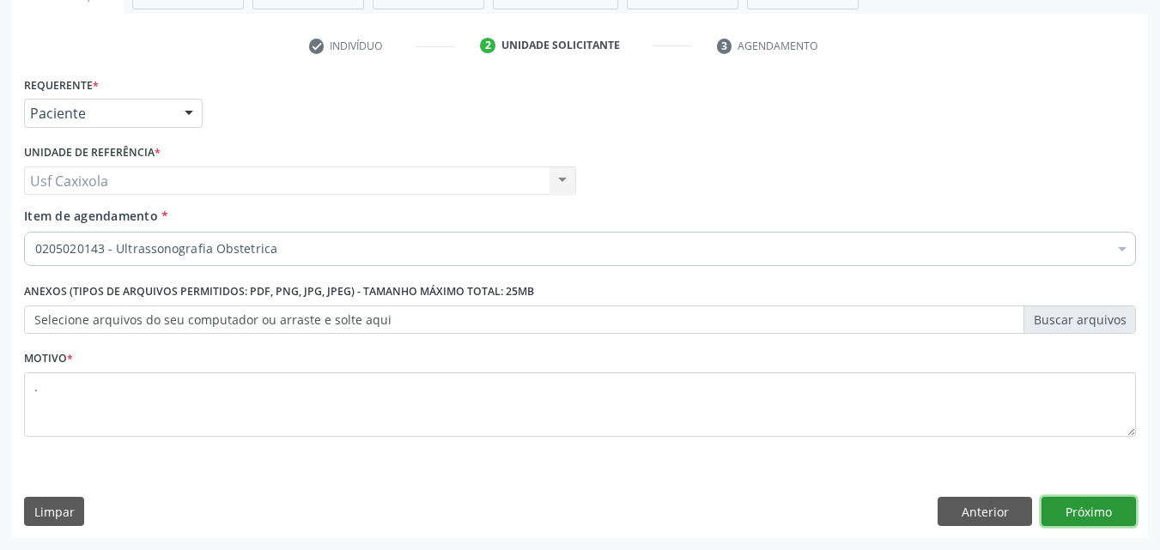
click at [1066, 503] on button "Próximo" at bounding box center [1089, 511] width 94 height 29
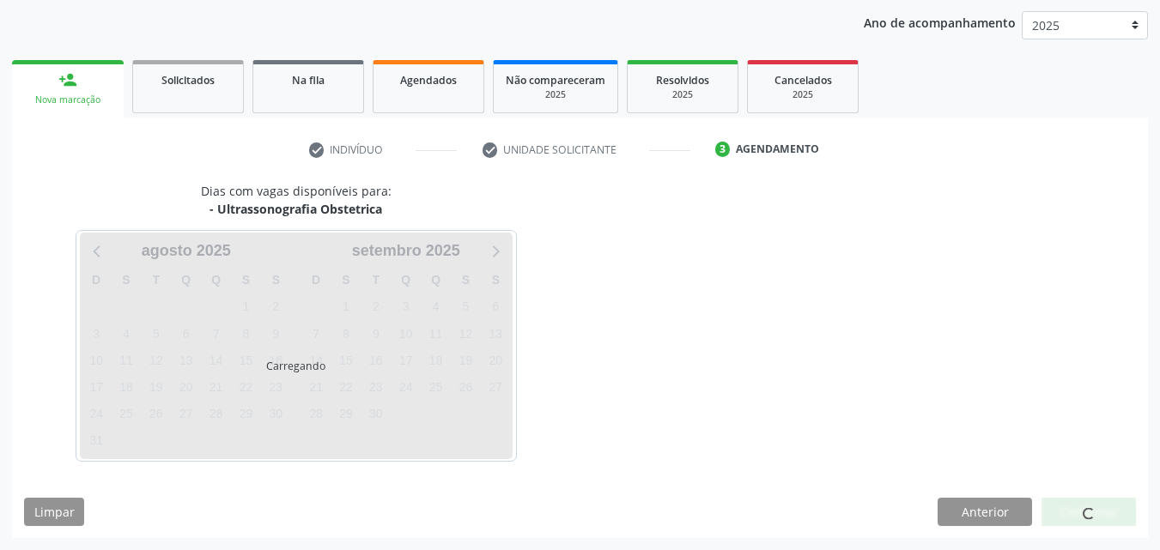
scroll to position [197, 0]
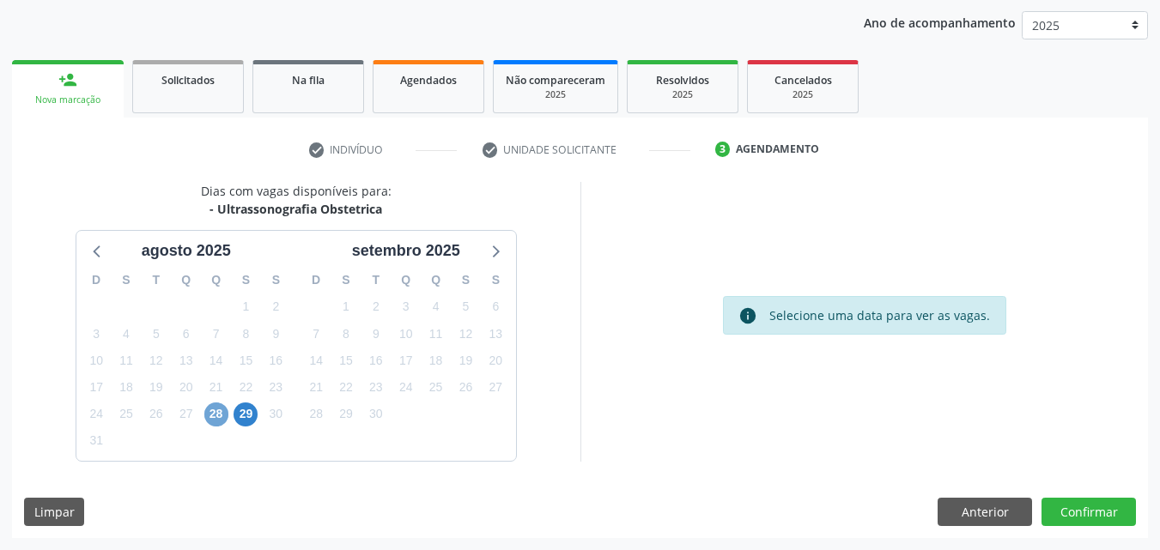
click at [222, 418] on span "28" at bounding box center [216, 415] width 24 height 24
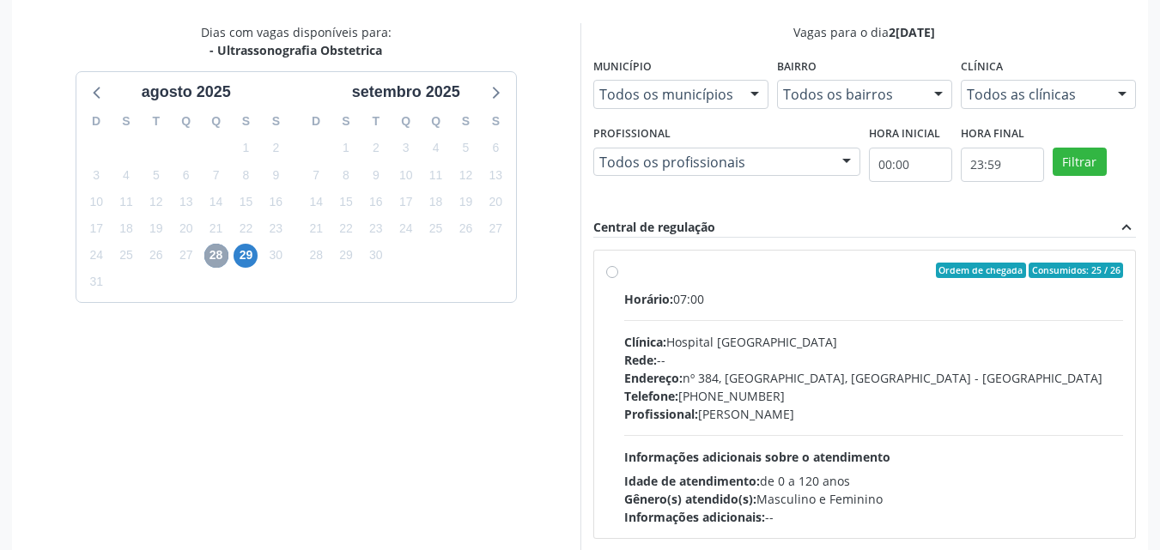
scroll to position [368, 0]
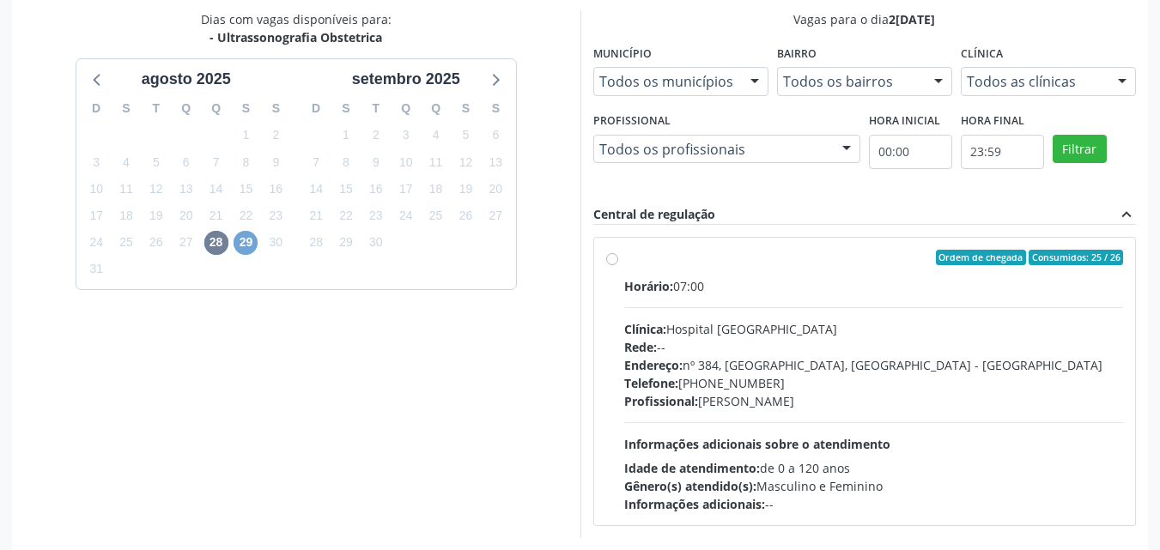
click at [248, 240] on span "29" at bounding box center [246, 243] width 24 height 24
click at [213, 242] on span "28" at bounding box center [216, 243] width 24 height 24
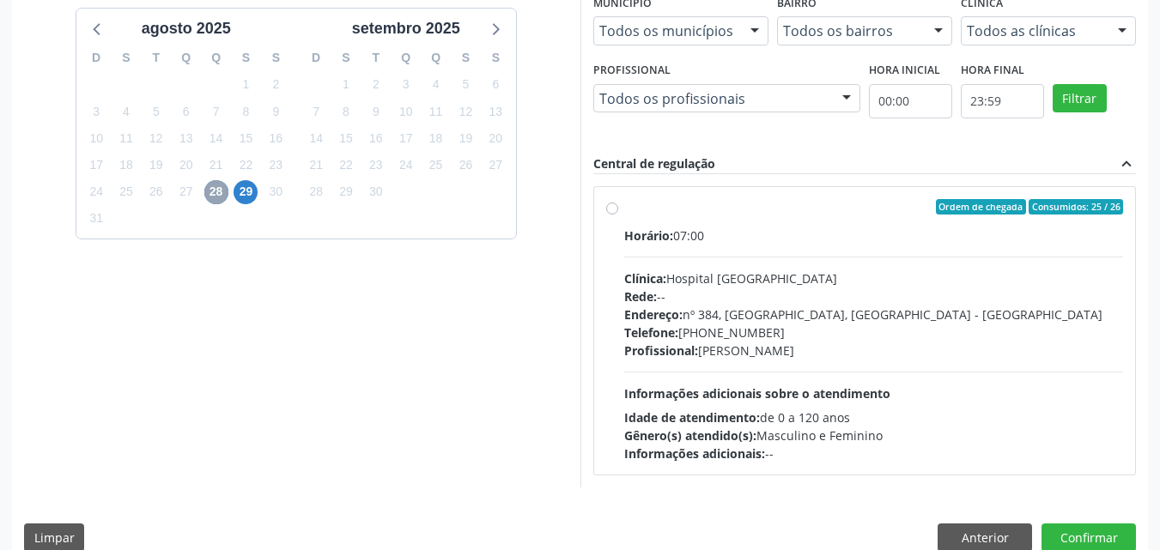
scroll to position [445, 0]
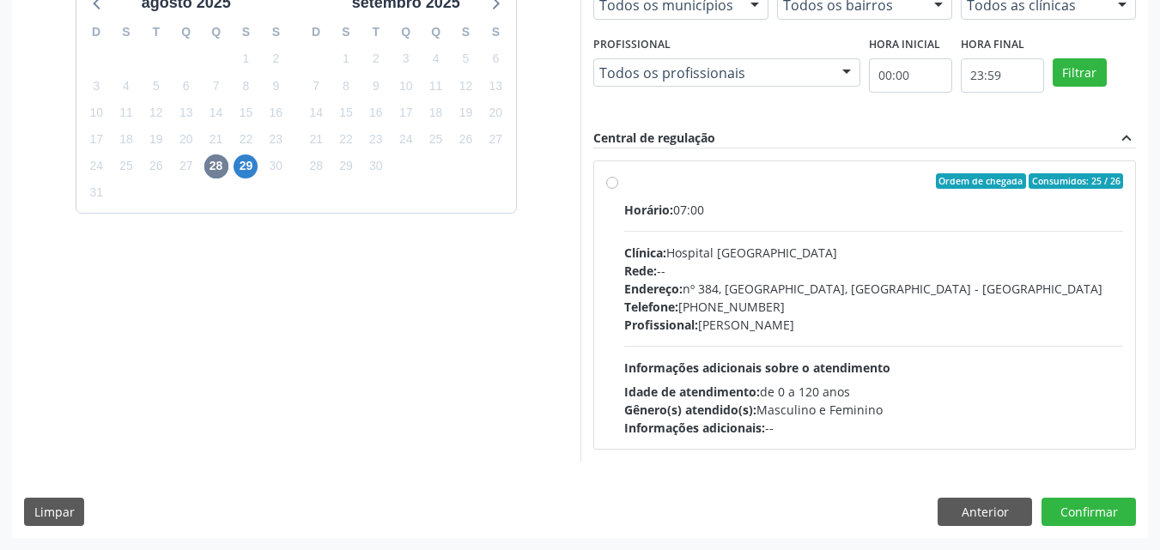
click at [606, 163] on div "Ordem de chegada Consumidos: 25 / 26 Horário: 07:00 Clínica: Hospital [GEOGRAPH…" at bounding box center [865, 305] width 542 height 288
radio input "true"
